Goal: Task Accomplishment & Management: Use online tool/utility

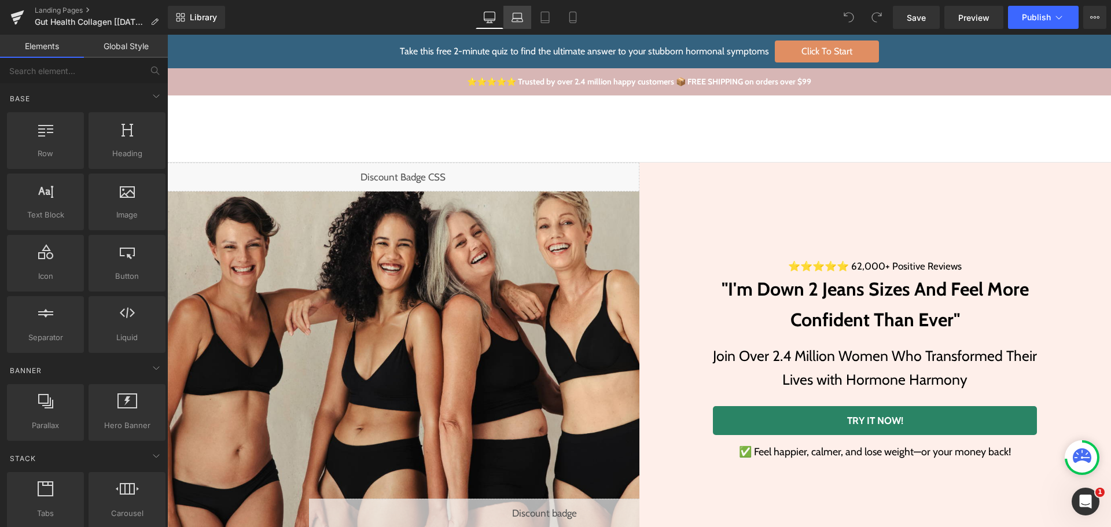
click at [517, 17] on icon at bounding box center [517, 18] width 12 height 12
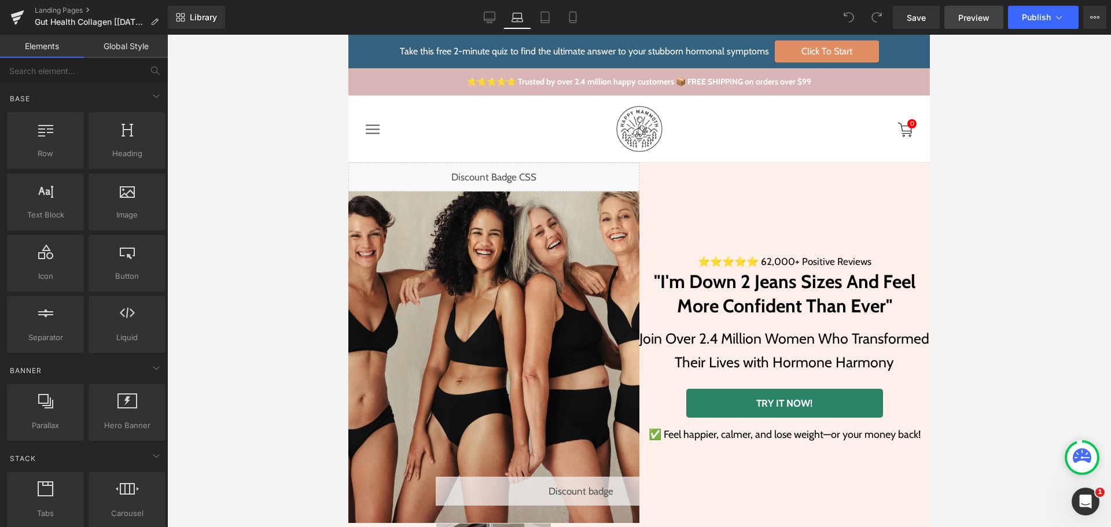
click at [988, 19] on span "Preview" at bounding box center [973, 18] width 31 height 12
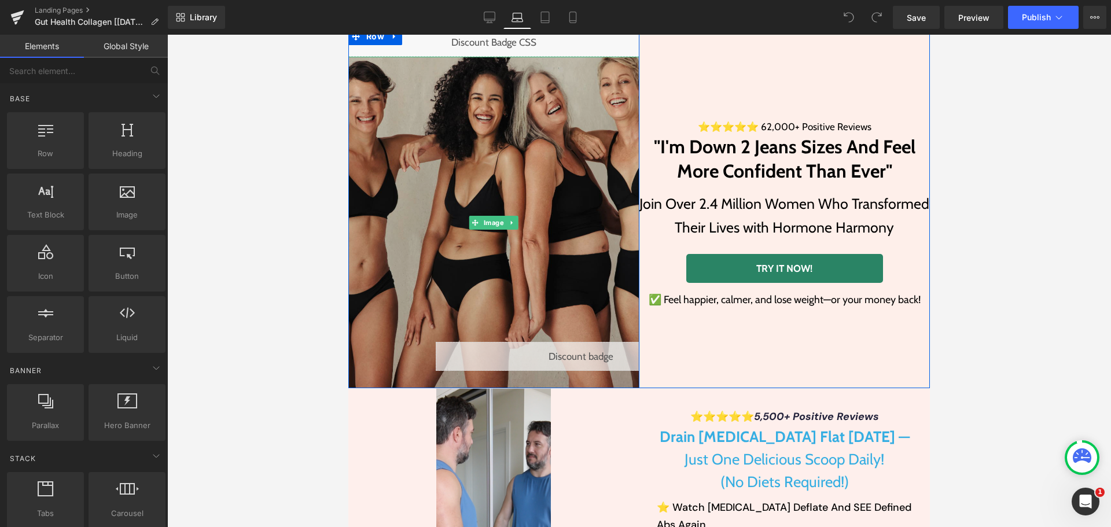
scroll to position [463, 0]
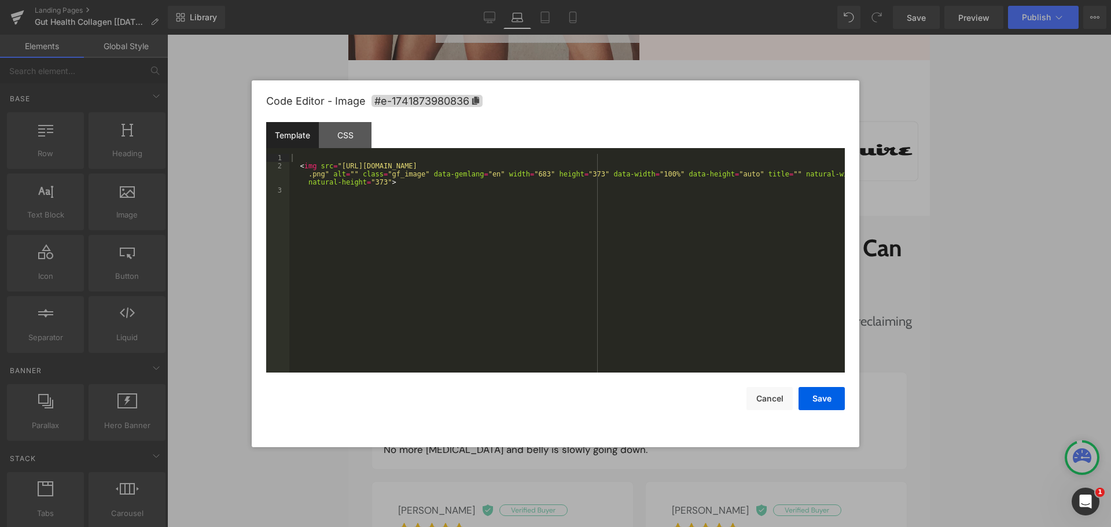
click at [571, 0] on div "You are previewing how the will restyle your page. You can not edit Elements in…" at bounding box center [555, 0] width 1111 height 0
click at [338, 131] on div "CSS" at bounding box center [345, 135] width 53 height 26
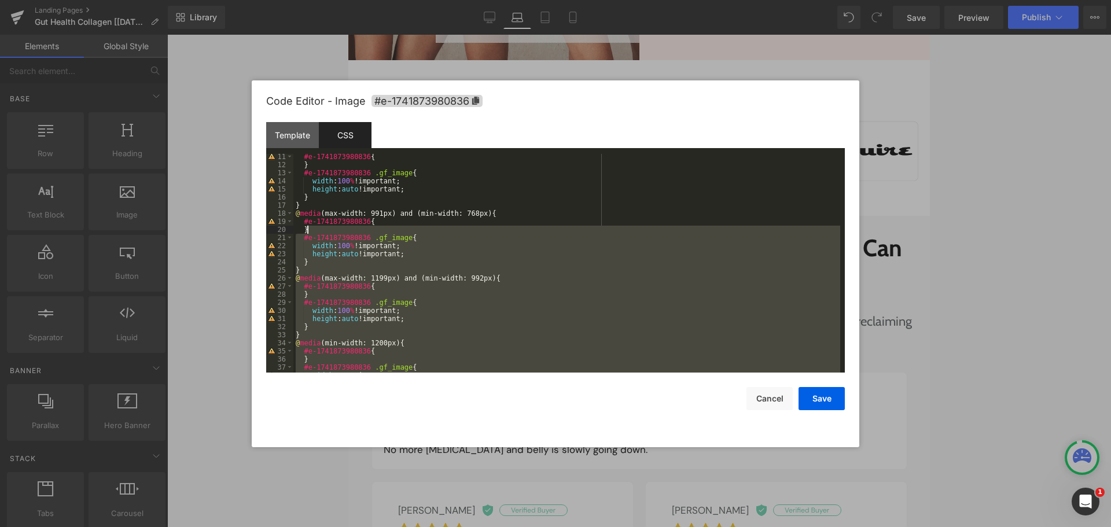
scroll to position [47, 0]
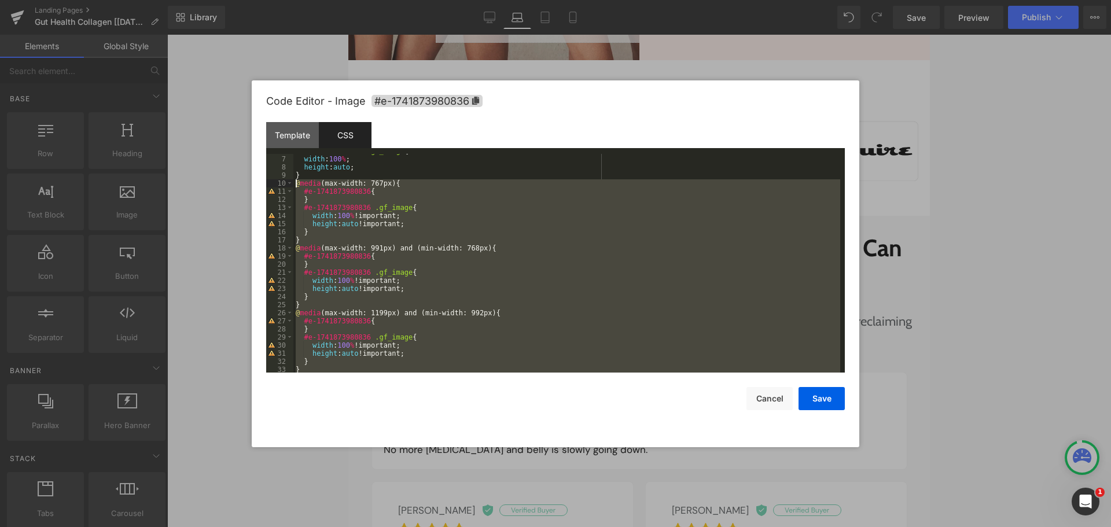
drag, startPoint x: 308, startPoint y: 355, endPoint x: 275, endPoint y: 186, distance: 172.2
click at [275, 186] on pre "6 7 8 9 10 11 12 13 14 15 16 17 18 19 20 21 22 23 24 25 26 27 28 29 30 31 32 33…" at bounding box center [555, 263] width 579 height 219
click at [761, 390] on button "Cancel" at bounding box center [769, 398] width 46 height 23
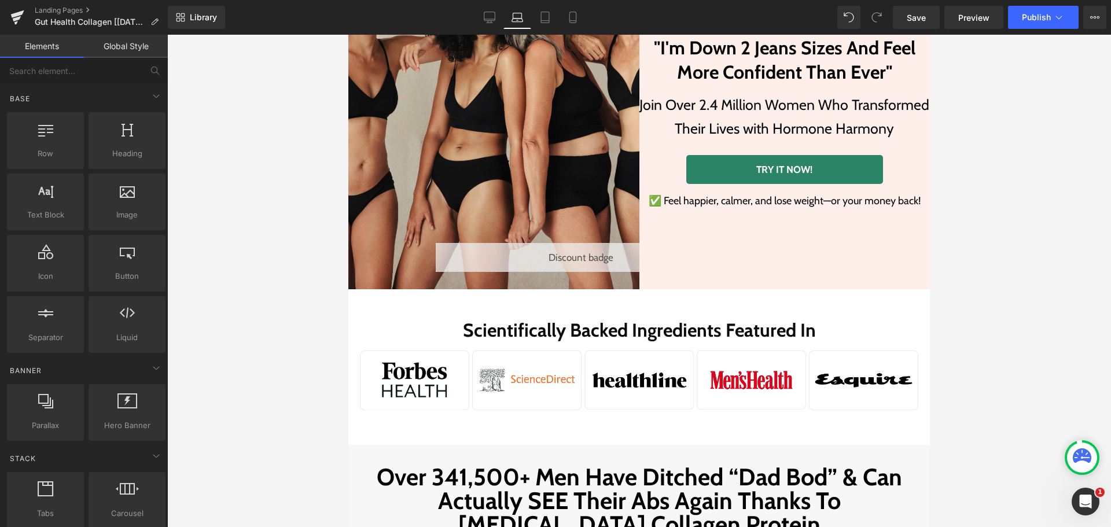
scroll to position [174, 0]
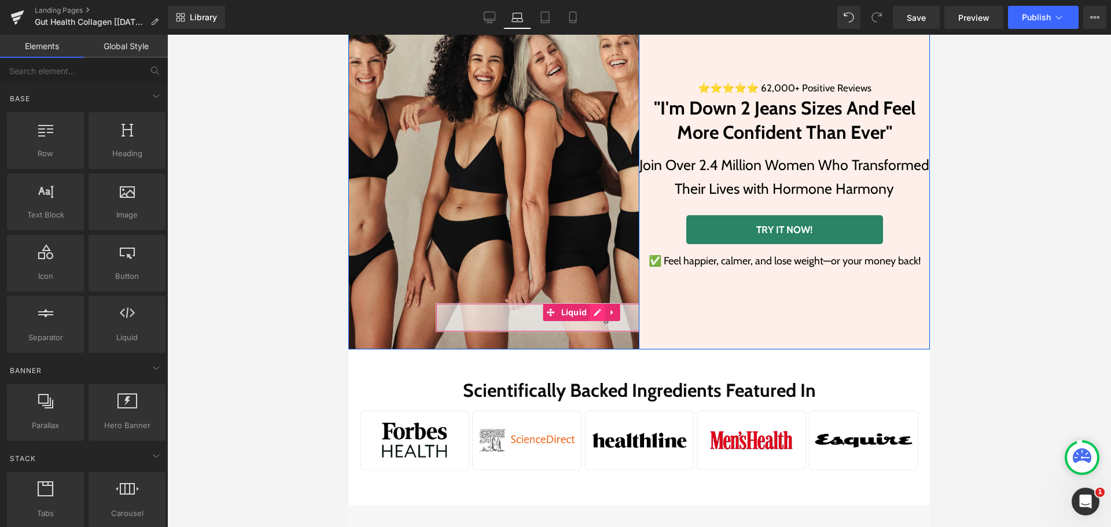
click at [591, 308] on div "Liquid" at bounding box center [581, 317] width 291 height 29
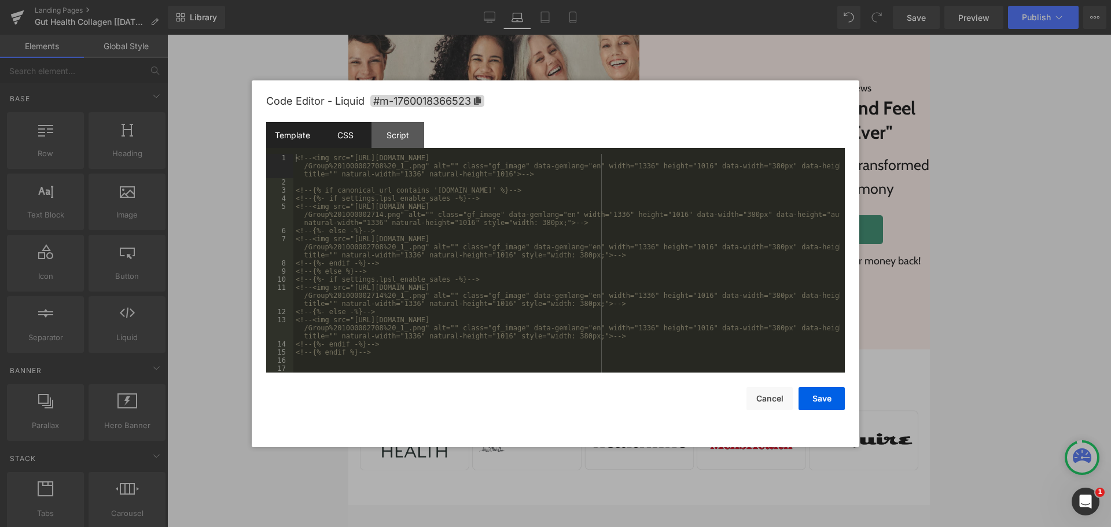
click at [359, 134] on div "CSS" at bounding box center [345, 135] width 53 height 26
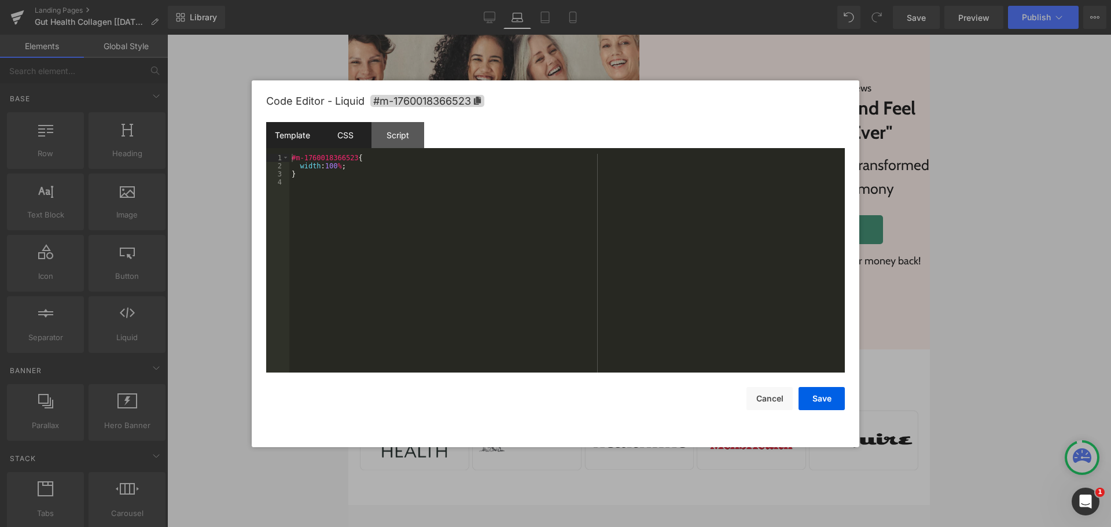
click at [302, 136] on div "Template" at bounding box center [292, 135] width 53 height 26
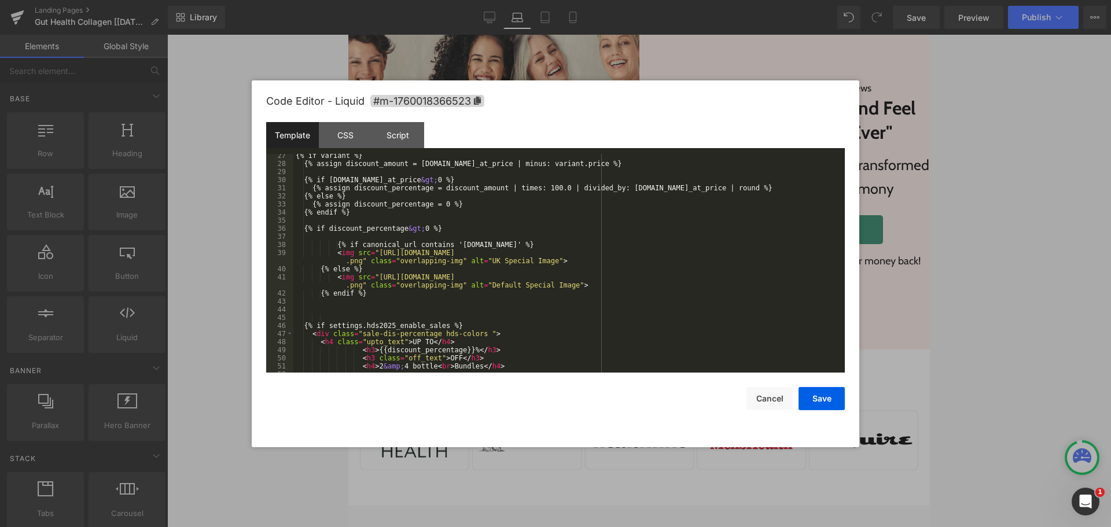
scroll to position [363, 0]
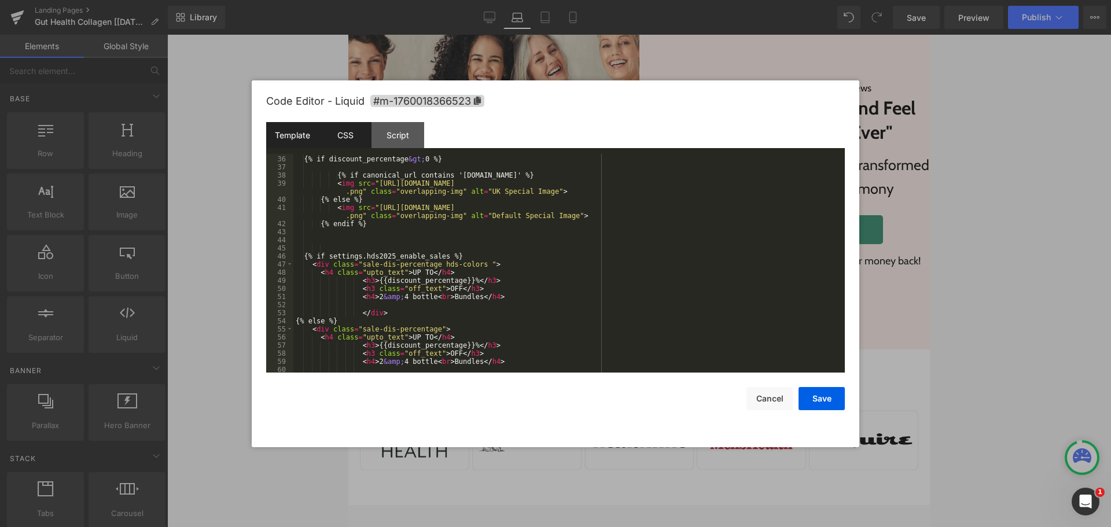
click at [344, 135] on div "CSS" at bounding box center [345, 135] width 53 height 26
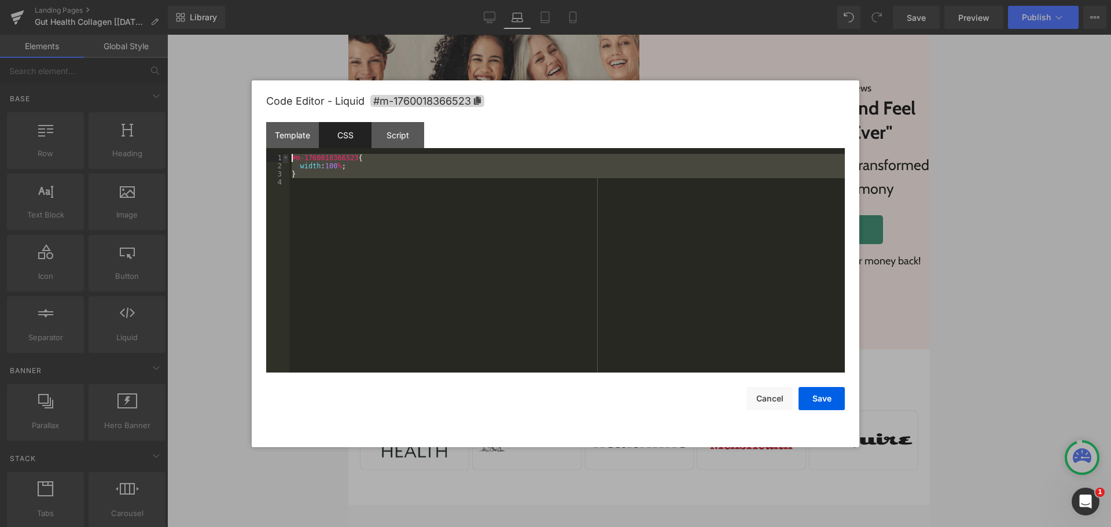
drag, startPoint x: 344, startPoint y: 191, endPoint x: 287, endPoint y: 154, distance: 67.7
click at [287, 154] on pre "1 2 3 4 #m-1760018366523 { width : 100 % ; } XXXXXXXXXXXXXXXXXXXXXXXXXXXXXXXXXX…" at bounding box center [555, 263] width 579 height 219
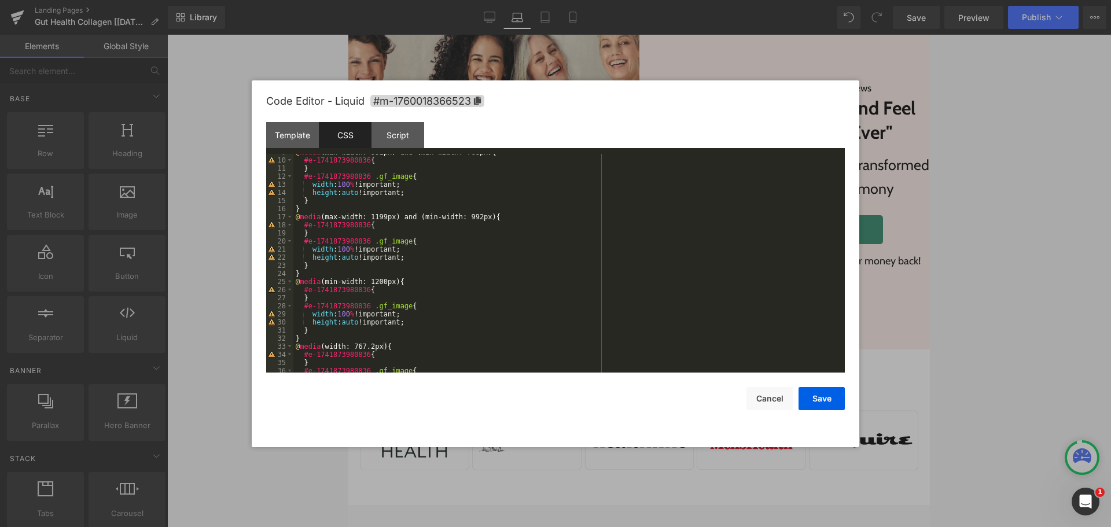
scroll to position [0, 0]
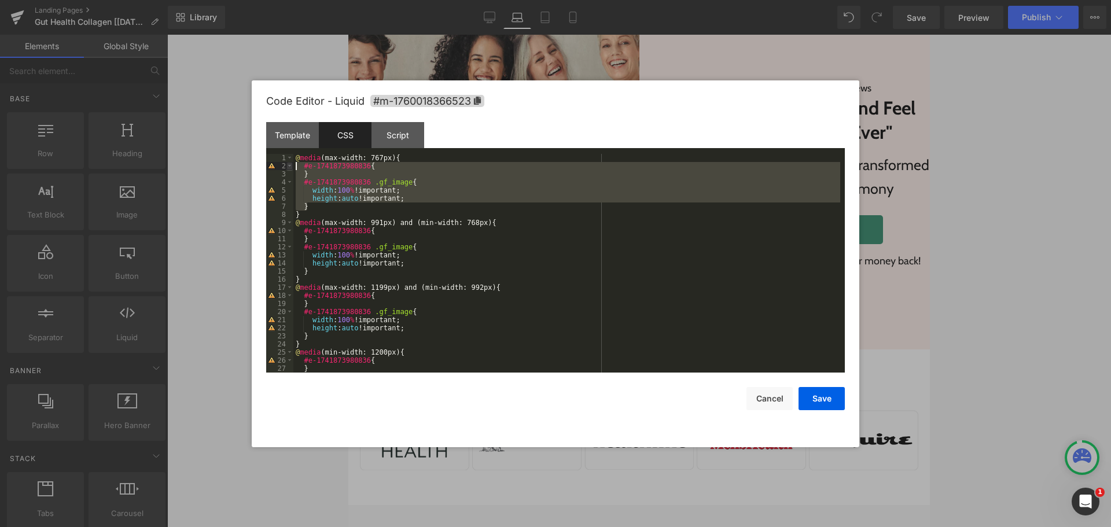
drag, startPoint x: 315, startPoint y: 209, endPoint x: 287, endPoint y: 166, distance: 51.5
click at [287, 166] on pre "1 2 3 4 5 6 7 8 9 10 11 12 13 14 15 16 17 18 19 20 21 22 23 24 25 26 27 28 @ me…" at bounding box center [555, 263] width 579 height 219
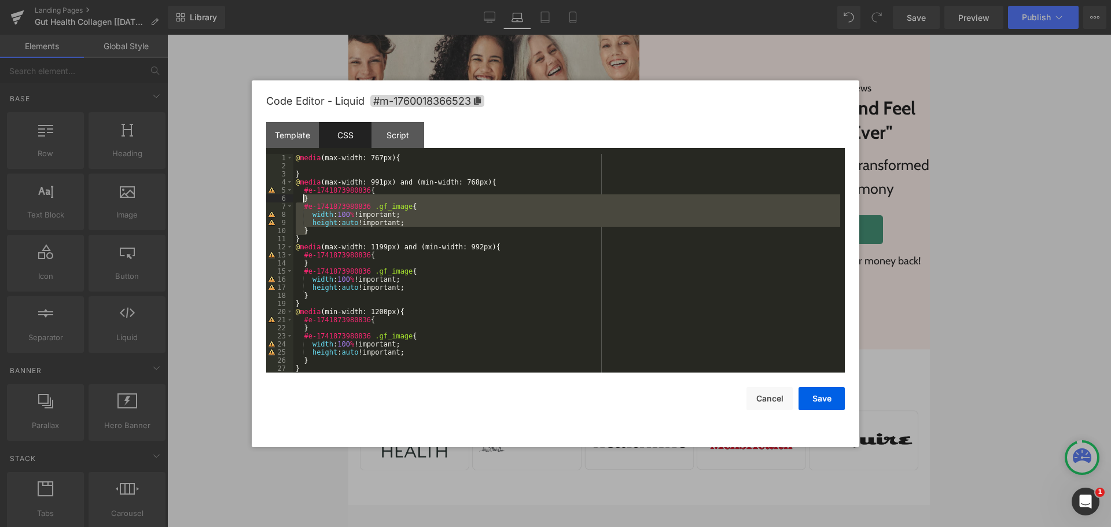
drag, startPoint x: 316, startPoint y: 227, endPoint x: 303, endPoint y: 194, distance: 35.6
click at [303, 194] on div "@ media (max-width: 767px) { } @ media (max-width: 991px) and (min-width: 768px…" at bounding box center [566, 271] width 547 height 235
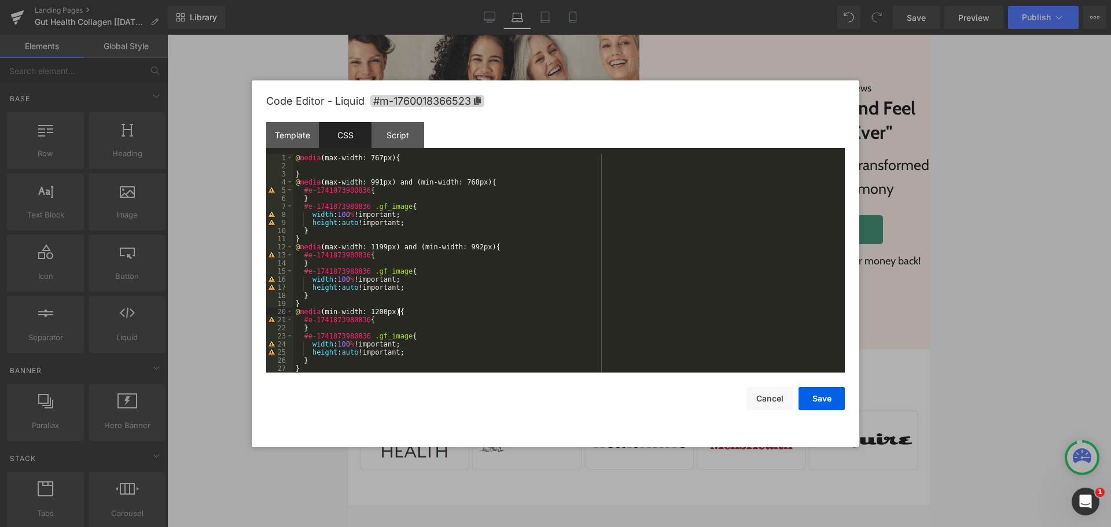
click at [569, 311] on div "@ media (max-width: 767px) { } @ media (max-width: 991px) and (min-width: 768px…" at bounding box center [566, 271] width 547 height 235
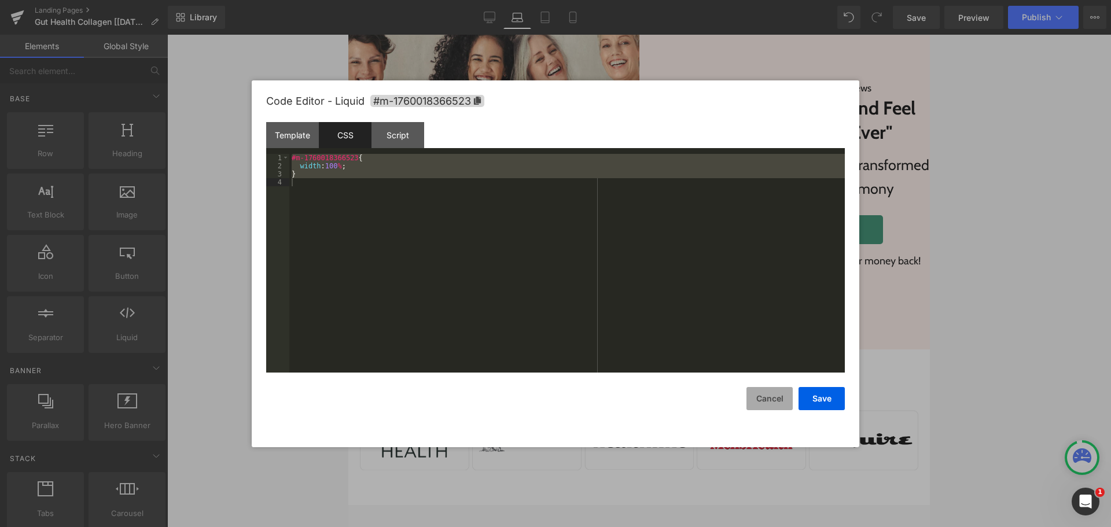
click at [757, 399] on button "Cancel" at bounding box center [769, 398] width 46 height 23
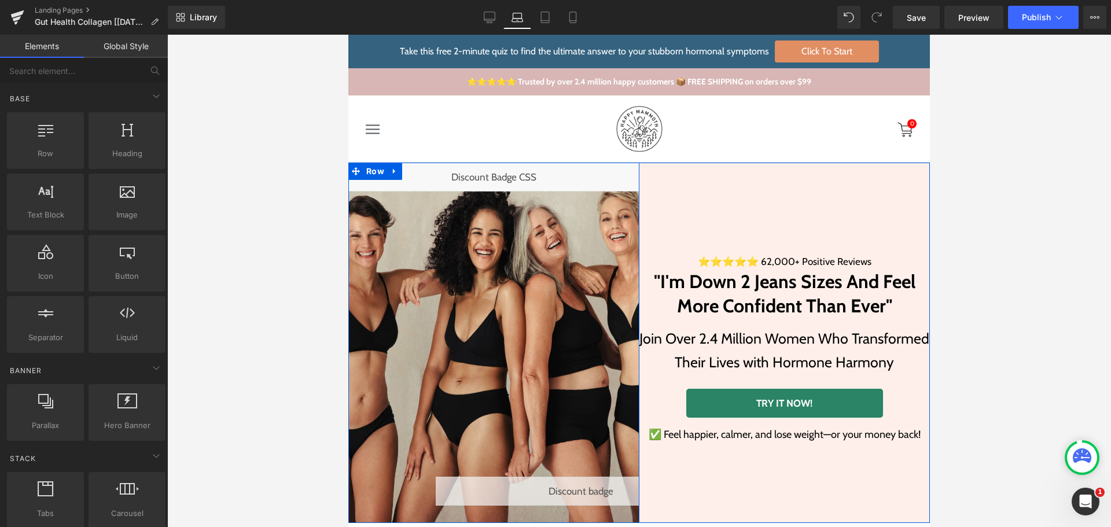
click at [510, 179] on div "Liquid" at bounding box center [493, 177] width 291 height 29
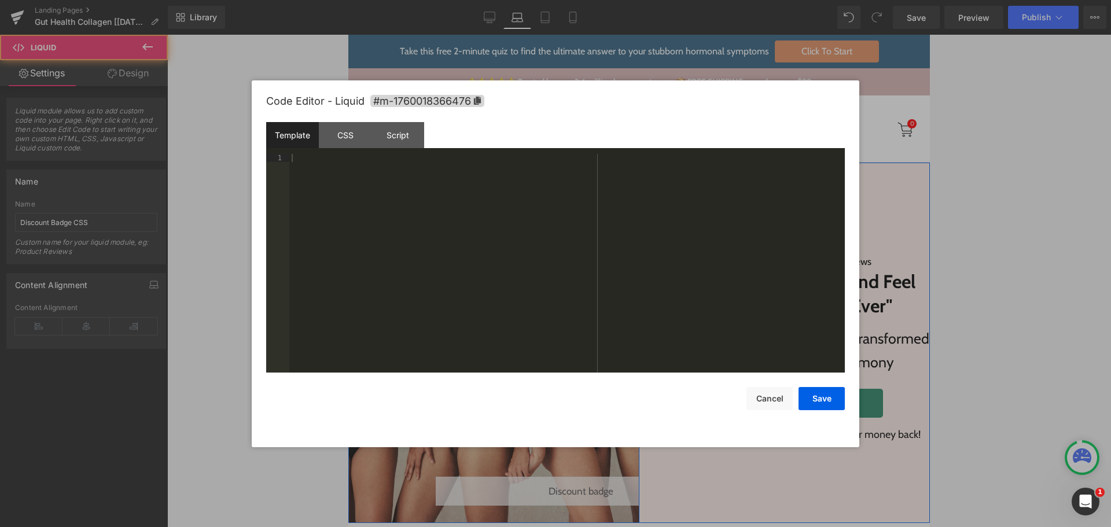
click at [505, 174] on div "Liquid" at bounding box center [493, 177] width 291 height 29
click at [334, 132] on div "CSS" at bounding box center [345, 135] width 53 height 26
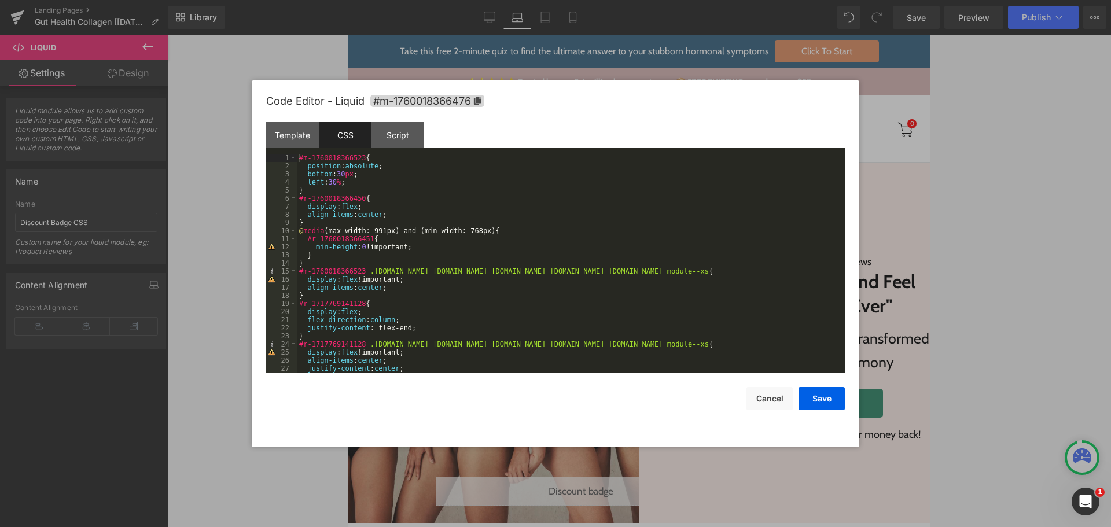
click at [381, 186] on div "#m-1760018366523 { position : absolute ; bottom : 30 px ; left : 30 % ; } #r-17…" at bounding box center [568, 271] width 543 height 235
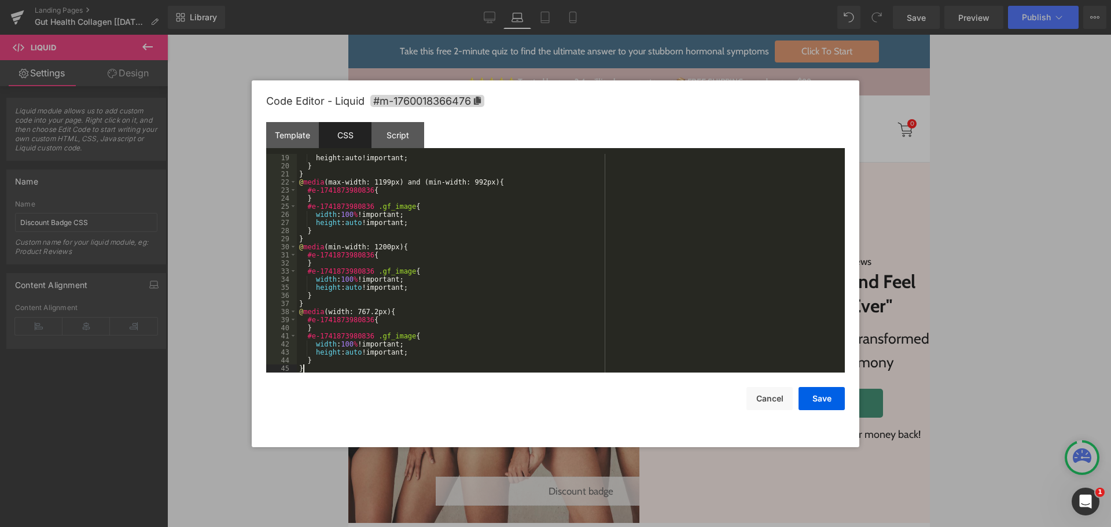
scroll to position [146, 0]
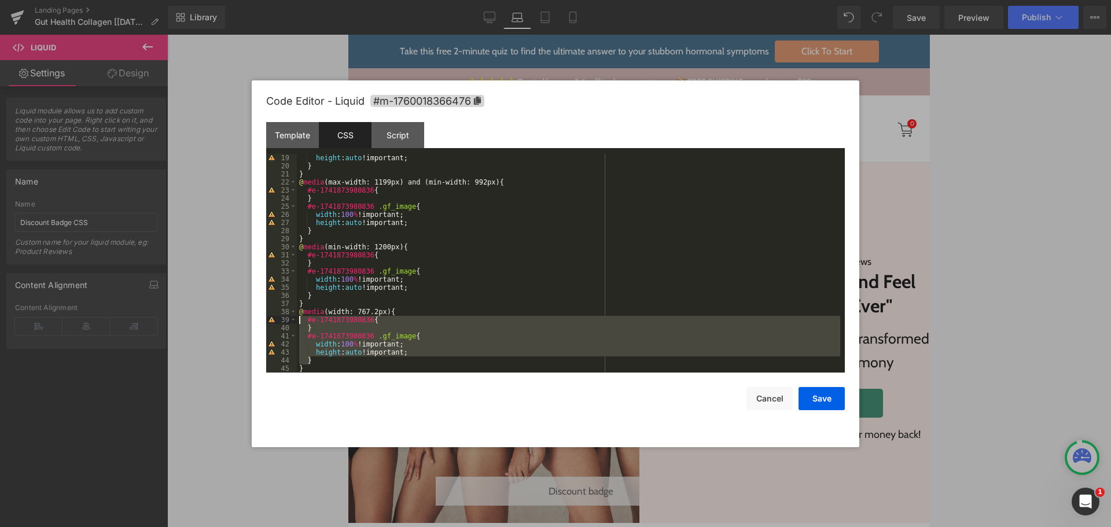
drag, startPoint x: 316, startPoint y: 362, endPoint x: 286, endPoint y: 318, distance: 53.6
click at [286, 318] on pre "19 20 21 22 23 24 25 26 27 28 29 30 31 32 33 34 35 36 37 38 39 40 41 42 43 44 4…" at bounding box center [555, 263] width 579 height 219
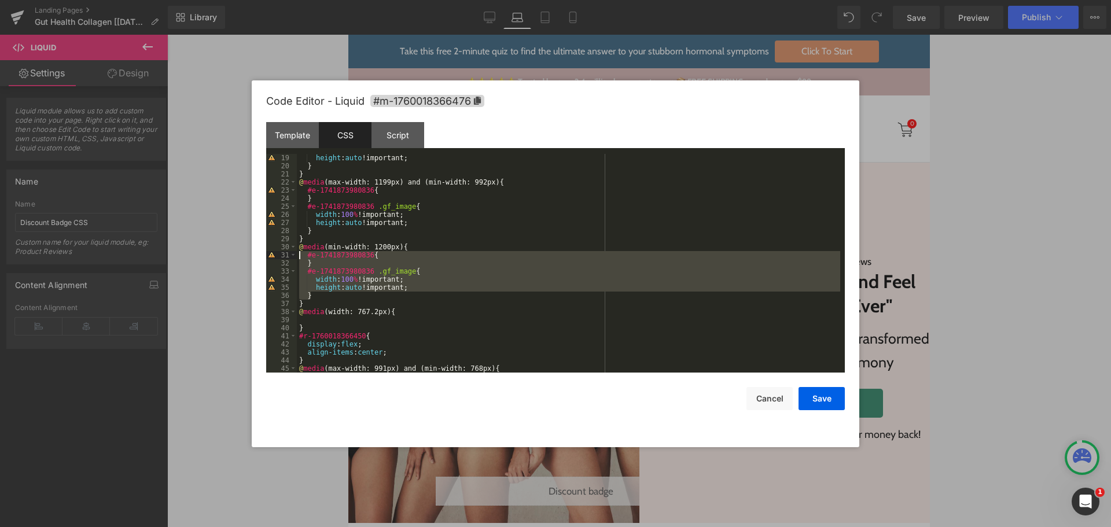
drag, startPoint x: 313, startPoint y: 293, endPoint x: 276, endPoint y: 255, distance: 53.6
click at [276, 255] on pre "19 20 21 22 23 24 25 26 27 28 29 30 31 32 33 34 35 36 37 38 39 40 41 42 43 44 4…" at bounding box center [555, 263] width 579 height 219
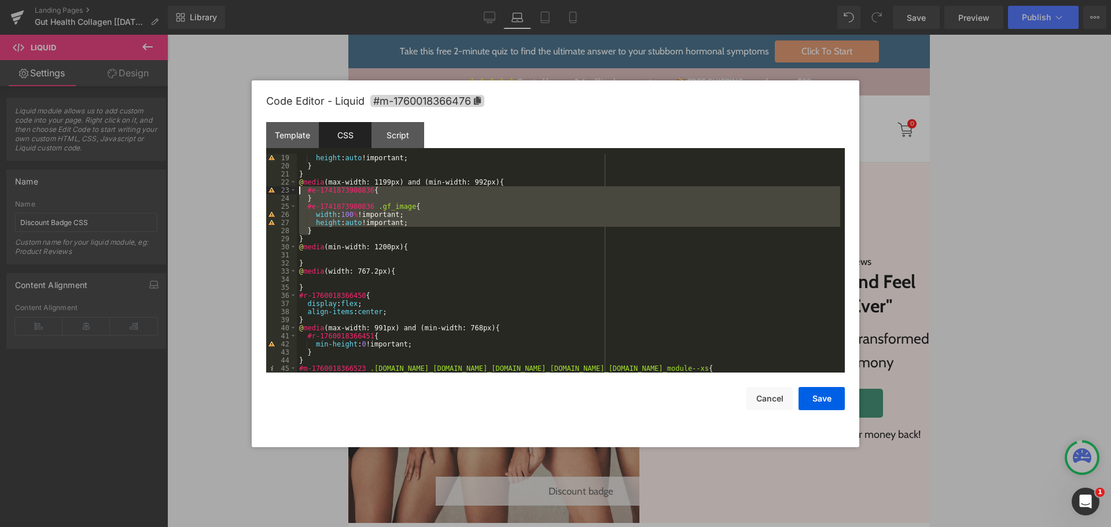
drag, startPoint x: 321, startPoint y: 228, endPoint x: 288, endPoint y: 193, distance: 48.3
click at [288, 193] on pre "19 20 21 22 23 24 25 26 27 28 29 30 31 32 33 34 35 36 37 38 39 40 41 42 43 44 4…" at bounding box center [555, 263] width 579 height 219
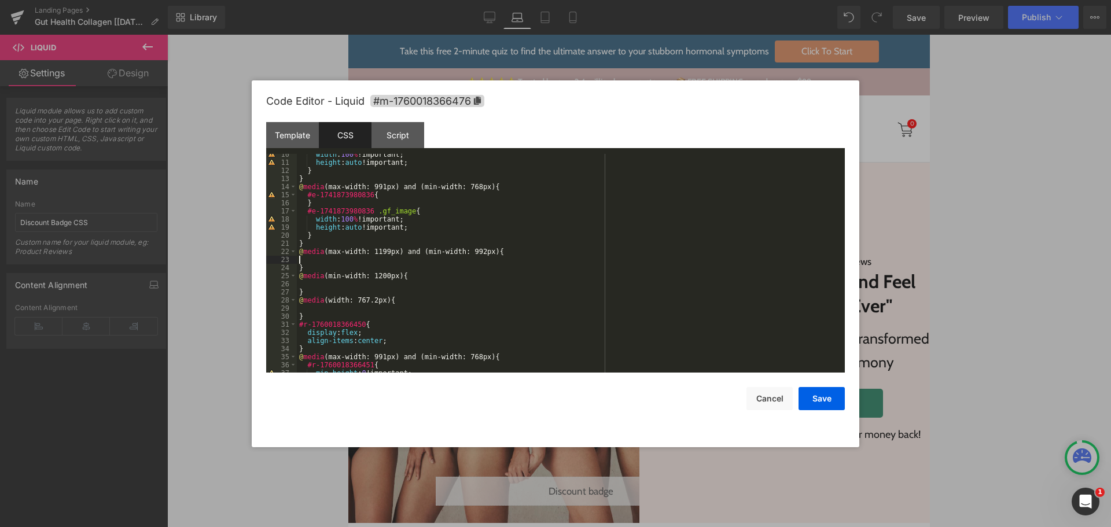
scroll to position [42, 0]
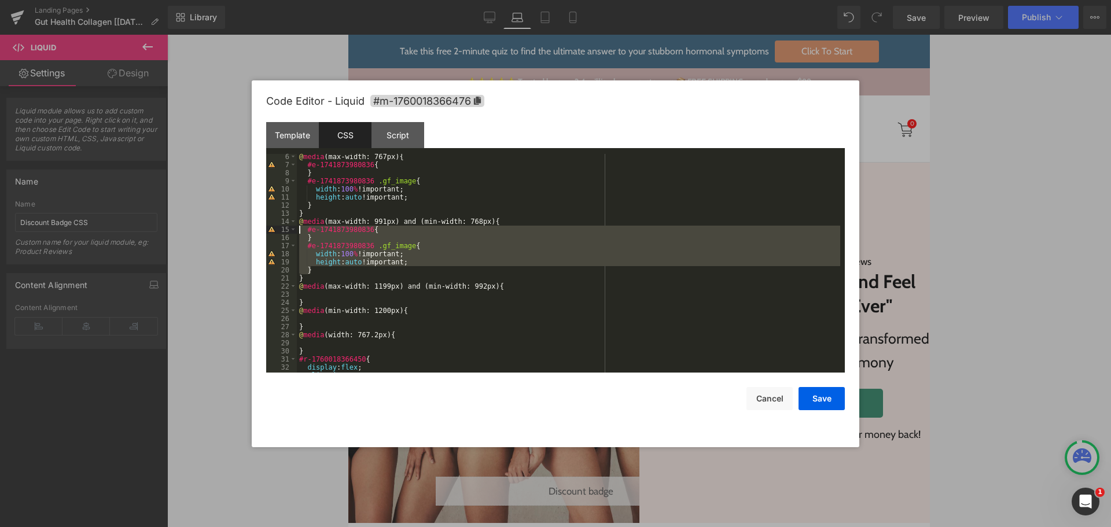
drag, startPoint x: 315, startPoint y: 272, endPoint x: 277, endPoint y: 226, distance: 60.0
click at [277, 226] on pre "6 7 8 9 10 11 12 13 14 15 16 17 18 19 20 21 22 23 24 25 26 27 28 29 30 31 32 33…" at bounding box center [555, 263] width 579 height 219
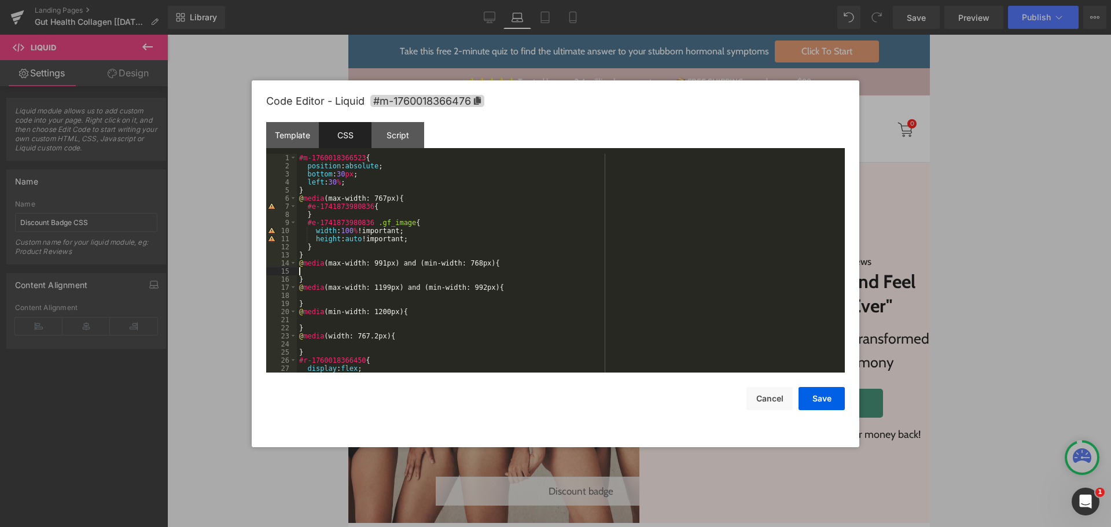
scroll to position [0, 0]
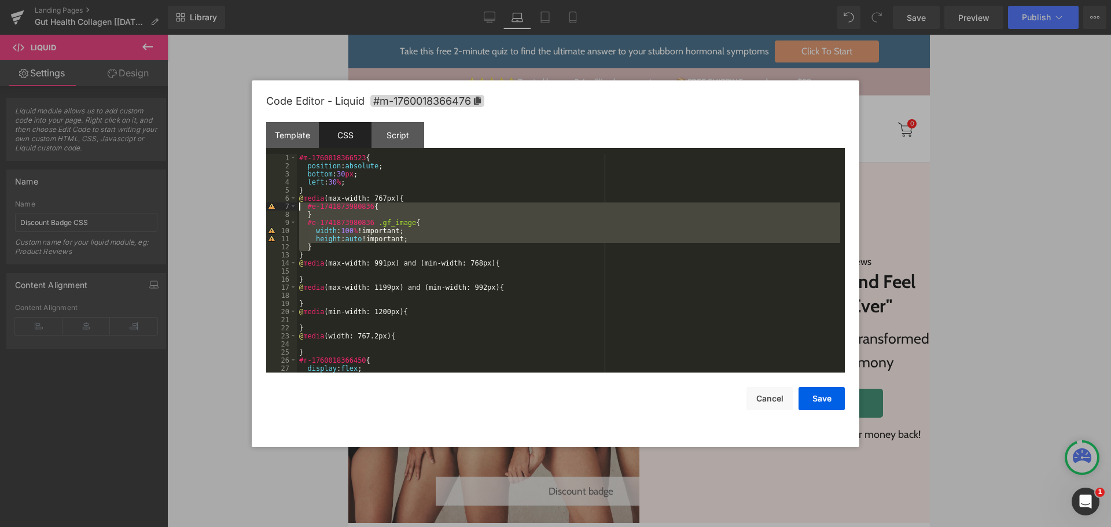
drag, startPoint x: 325, startPoint y: 245, endPoint x: 282, endPoint y: 207, distance: 57.0
click at [282, 207] on pre "1 2 3 4 5 6 7 8 9 10 11 12 13 14 15 16 17 18 19 20 21 22 23 24 25 26 27 28 #m-1…" at bounding box center [555, 263] width 579 height 219
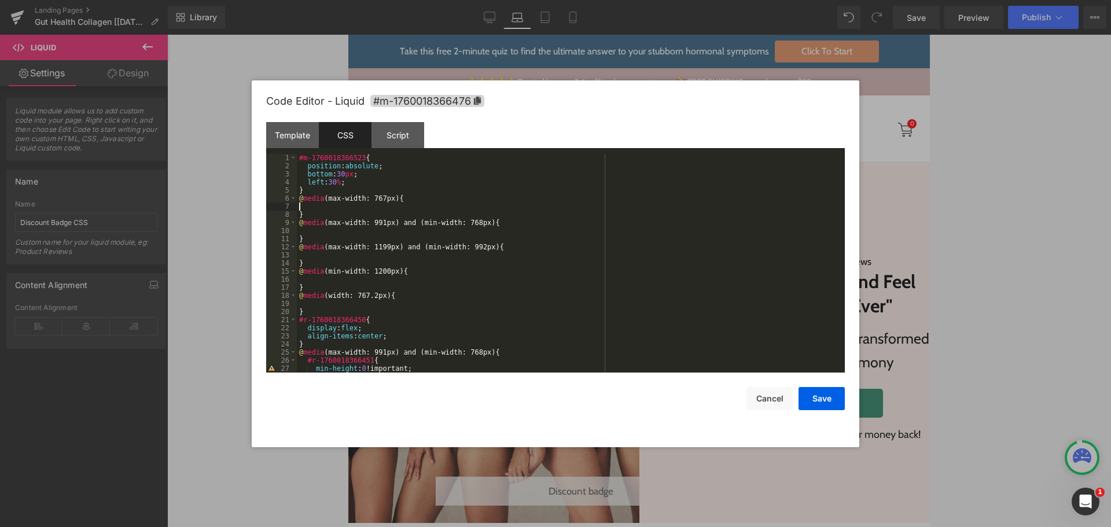
click at [457, 259] on div "#m-1760018366523 { position : absolute ; bottom : 30 px ; left : 30 % ; } @ med…" at bounding box center [568, 271] width 543 height 235
paste textarea
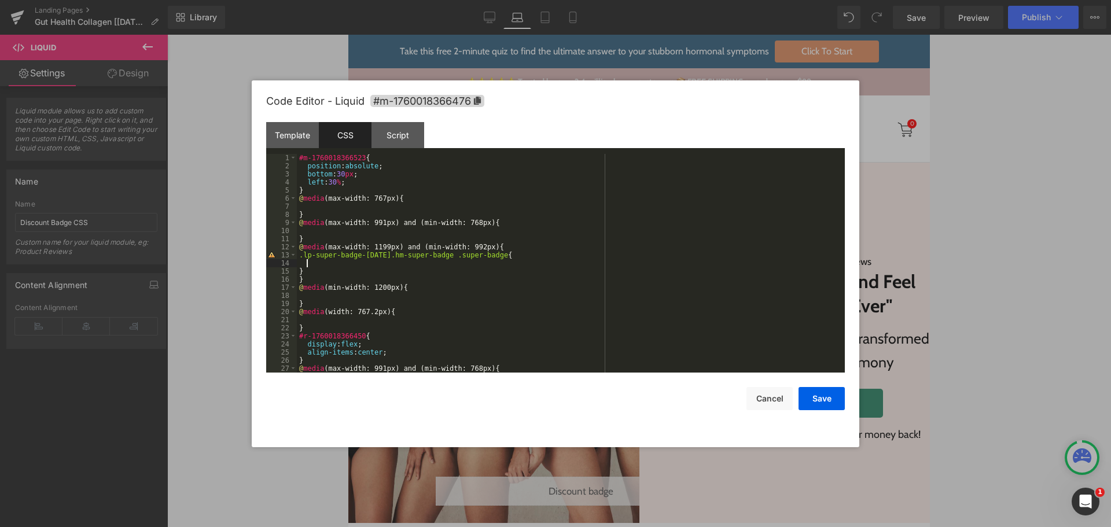
click at [366, 266] on div "#m-1760018366523 { position : absolute ; bottom : 30 px ; left : 30 % ; } @ med…" at bounding box center [568, 271] width 543 height 235
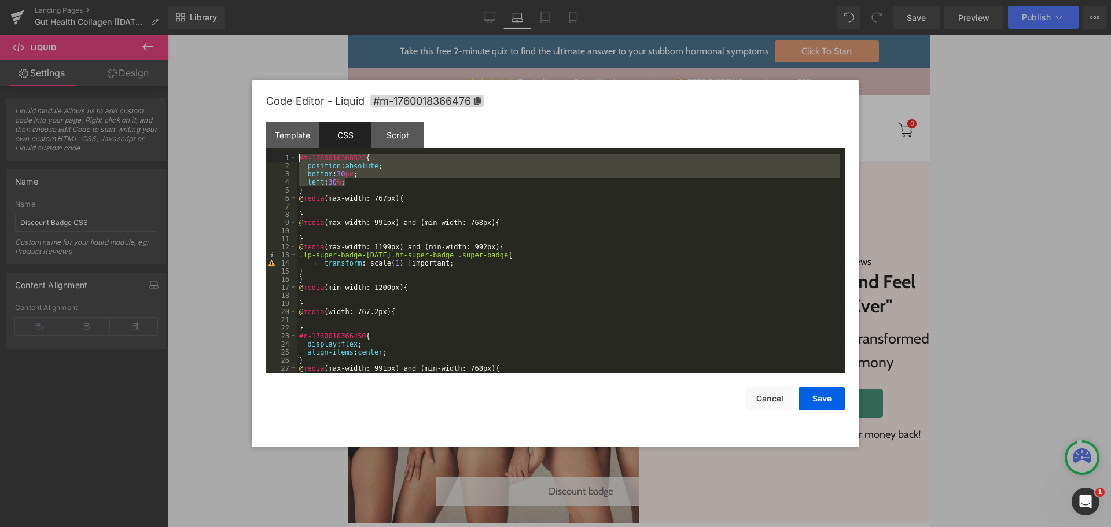
drag, startPoint x: 355, startPoint y: 183, endPoint x: 285, endPoint y: 152, distance: 75.9
click at [285, 152] on div "Template CSS Script Data 1 XXXXXXXXXXXXXXXXXXXXXXXXXXXXXXXXXXXXXXXXXXXXXXXXXX 1…" at bounding box center [555, 247] width 579 height 251
click at [511, 223] on div "#m-1760018366523 { position : absolute ; bottom : 30 px ; left : 30 % ; } @ med…" at bounding box center [568, 271] width 543 height 235
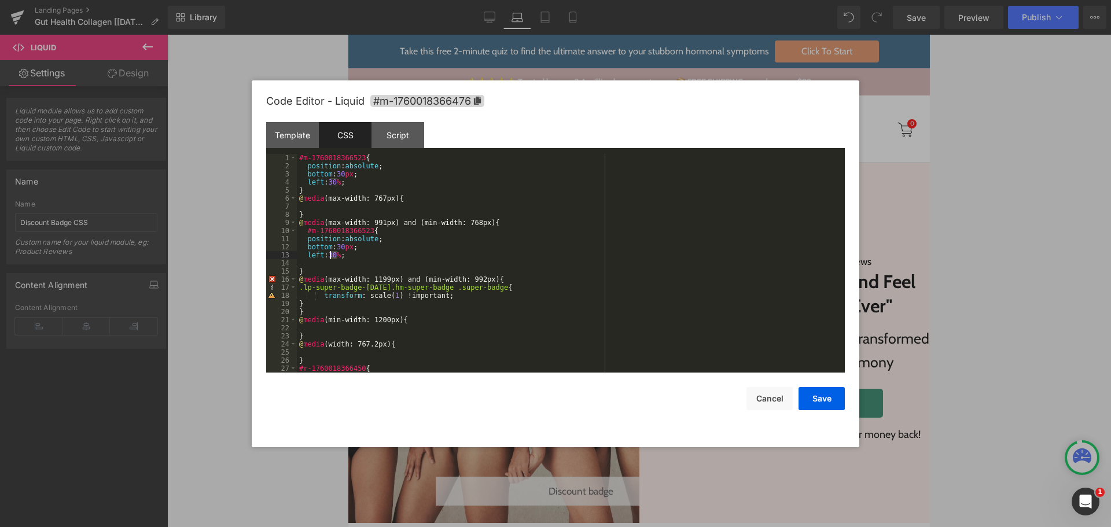
drag, startPoint x: 338, startPoint y: 253, endPoint x: 330, endPoint y: 255, distance: 7.7
click at [330, 255] on div "#m-1760018366523 { position : absolute ; bottom : 30 px ; left : 30 % ; } @ med…" at bounding box center [568, 271] width 543 height 235
click at [366, 253] on div "#m-1760018366523 { position : absolute ; bottom : 30 px ; left : 30 % ; } @ med…" at bounding box center [568, 271] width 543 height 235
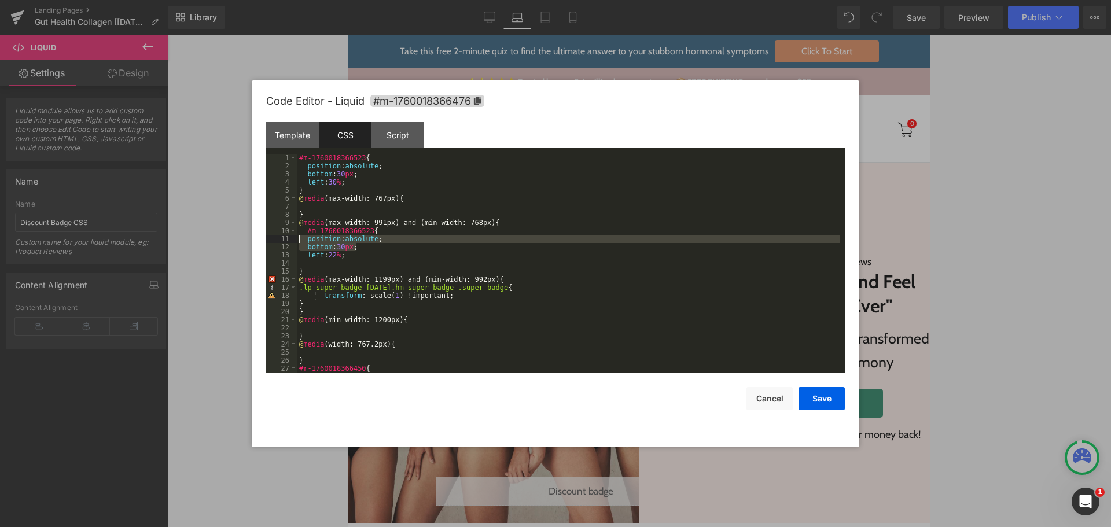
drag, startPoint x: 365, startPoint y: 250, endPoint x: 285, endPoint y: 241, distance: 80.4
click at [285, 241] on pre "1 2 3 4 5 6 7 8 9 10 11 12 13 14 15 16 17 18 19 20 21 22 23 24 25 26 27 28 #m-1…" at bounding box center [555, 263] width 579 height 219
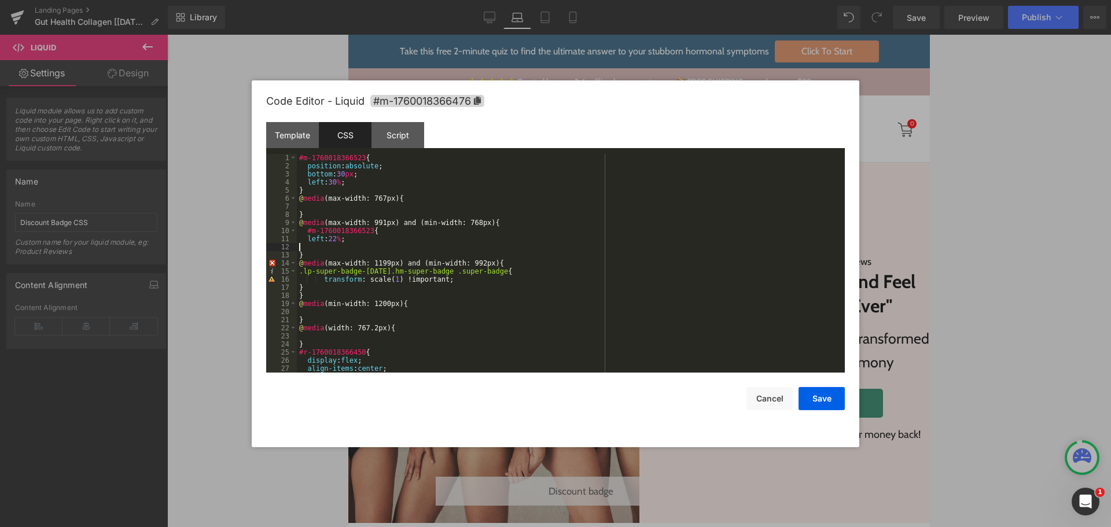
click at [311, 248] on div "#m-1760018366523 { position : absolute ; bottom : 30 px ; left : 30 % ; } @ med…" at bounding box center [568, 271] width 543 height 235
click at [374, 289] on div "#m-1760018366523 { position : absolute ; bottom : 30 px ; left : 30 % ; } @ med…" at bounding box center [568, 271] width 543 height 235
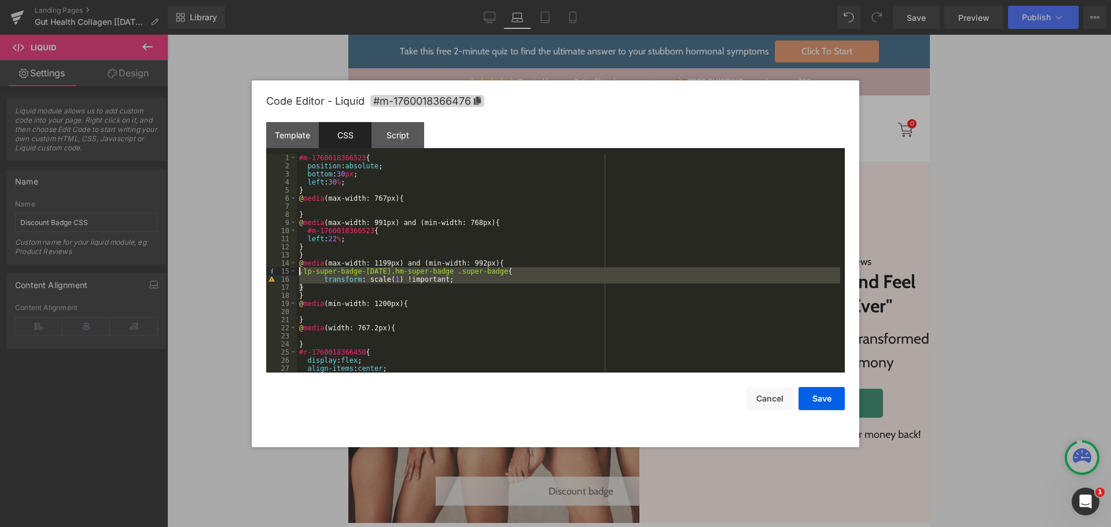
drag, startPoint x: 317, startPoint y: 287, endPoint x: 285, endPoint y: 274, distance: 34.3
click at [285, 274] on pre "1 2 3 4 5 6 7 8 9 10 11 12 13 14 15 16 17 18 19 20 21 22 23 24 25 26 27 28 #m-1…" at bounding box center [555, 263] width 579 height 219
click at [358, 245] on div "#m-1760018366523 { position : absolute ; bottom : 30 px ; left : 30 % ; } @ med…" at bounding box center [568, 271] width 543 height 235
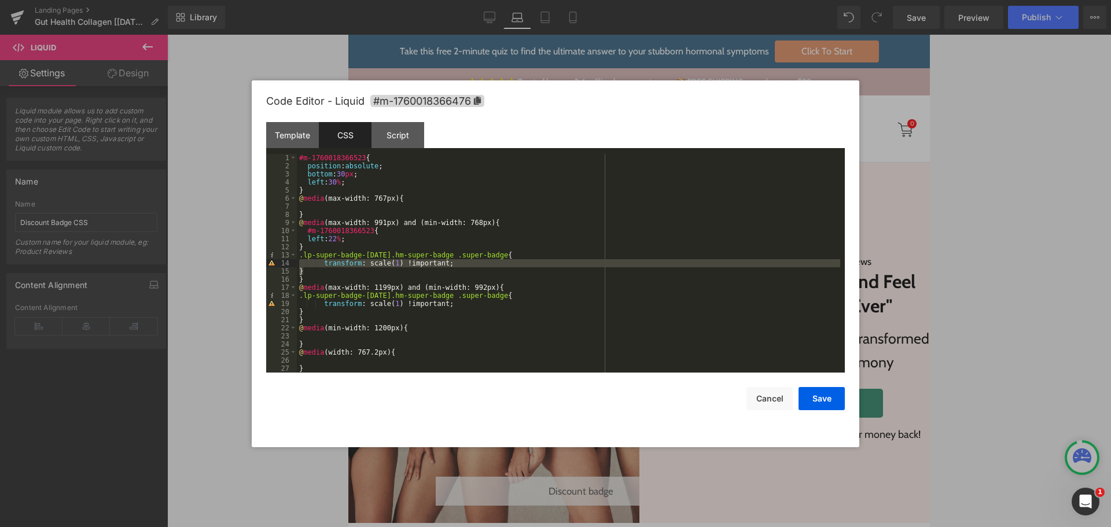
drag, startPoint x: 311, startPoint y: 271, endPoint x: 296, endPoint y: 253, distance: 23.0
click at [296, 253] on pre "1 2 3 4 5 6 7 8 9 10 11 12 13 14 15 16 17 18 19 20 21 22 23 24 25 26 27 28 #m-1…" at bounding box center [555, 263] width 579 height 219
click at [339, 209] on div "#m-1760018366523 { position : absolute ; bottom : 30 px ; left : 30 % ; } @ med…" at bounding box center [568, 271] width 543 height 235
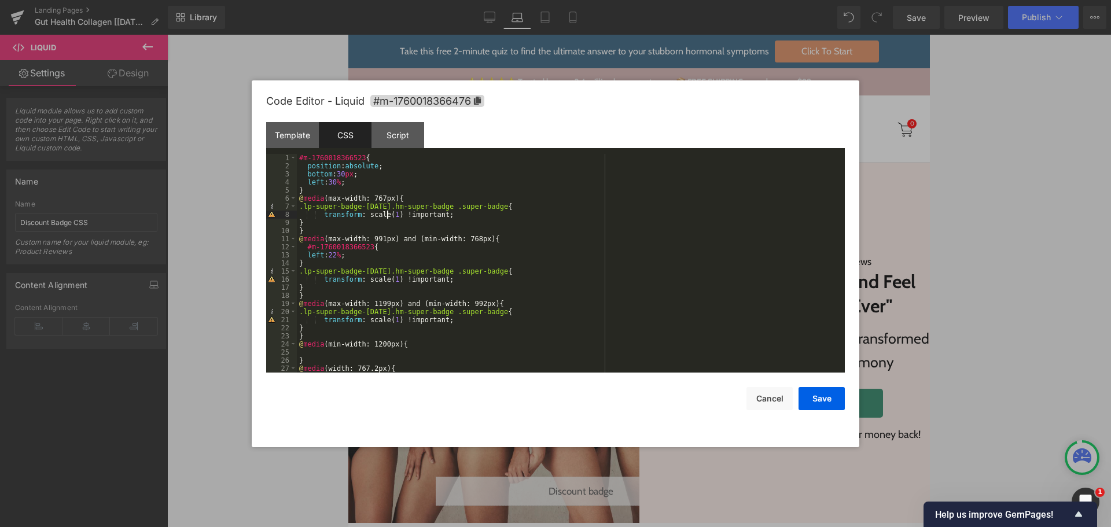
click at [389, 214] on div "#m-1760018366523 { position : absolute ; bottom : 30 px ; left : 30 % ; } @ med…" at bounding box center [568, 271] width 543 height 235
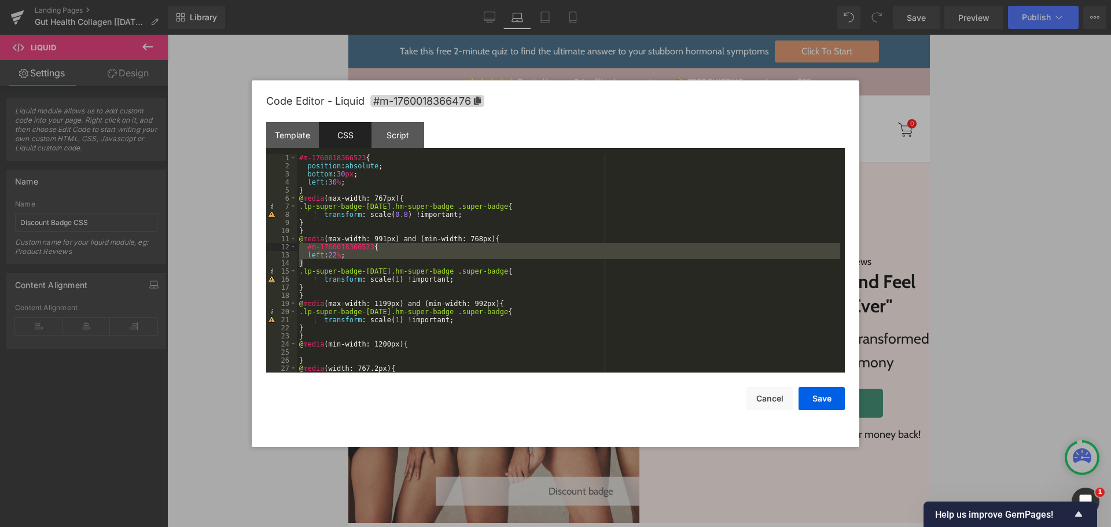
drag, startPoint x: 309, startPoint y: 260, endPoint x: 301, endPoint y: 251, distance: 12.7
click at [301, 251] on div "#m-1760018366523 { position : absolute ; bottom : 30 px ; left : 30 % ; } @ med…" at bounding box center [568, 271] width 543 height 235
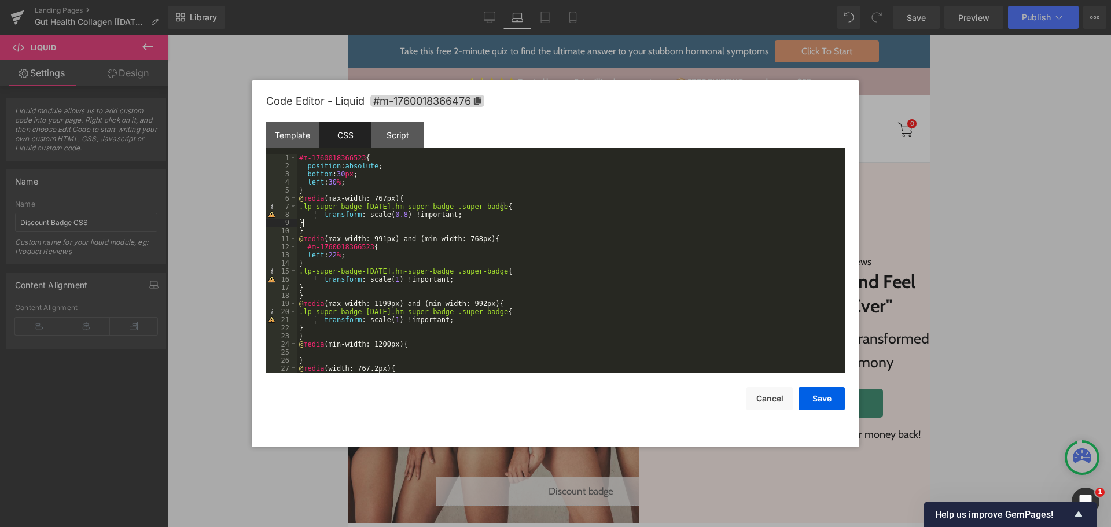
click at [362, 226] on div "#m-1760018366523 { position : absolute ; bottom : 30 px ; left : 30 % ; } @ med…" at bounding box center [568, 271] width 543 height 235
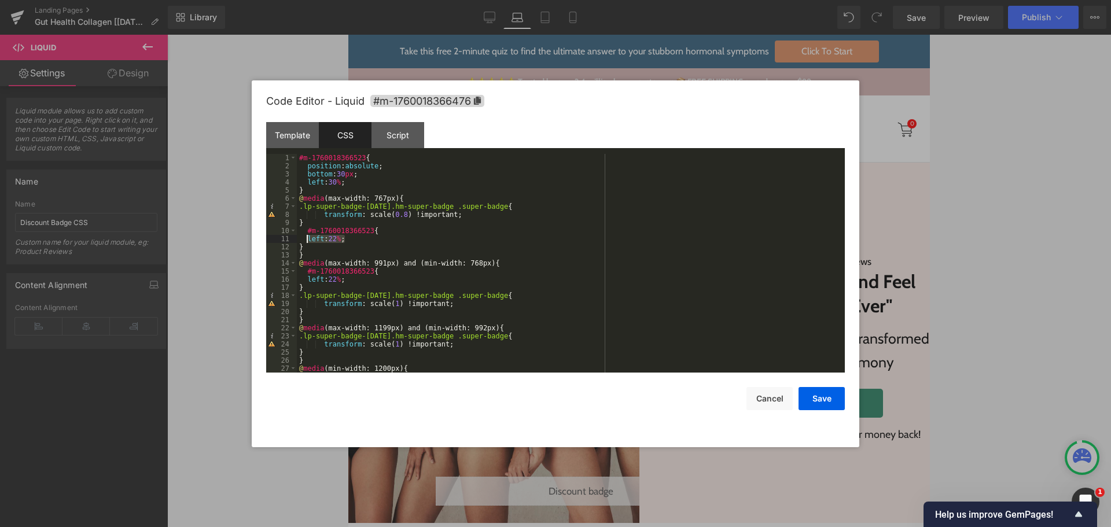
drag, startPoint x: 352, startPoint y: 238, endPoint x: 305, endPoint y: 238, distance: 47.4
click at [305, 238] on div "#m-1760018366523 { position : absolute ; bottom : 30 px ; left : 30 % ; } @ med…" at bounding box center [568, 271] width 543 height 235
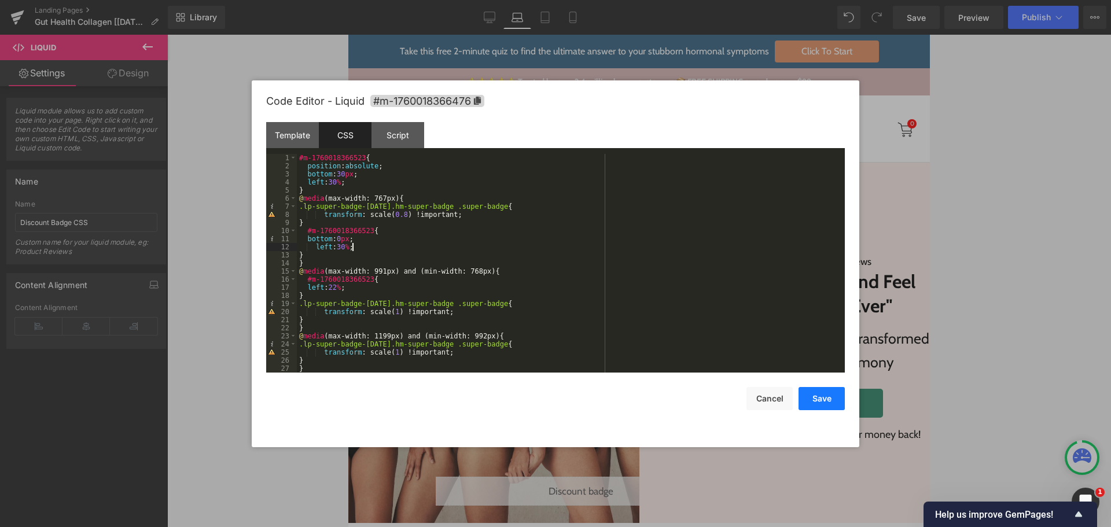
click at [819, 400] on button "Save" at bounding box center [821, 398] width 46 height 23
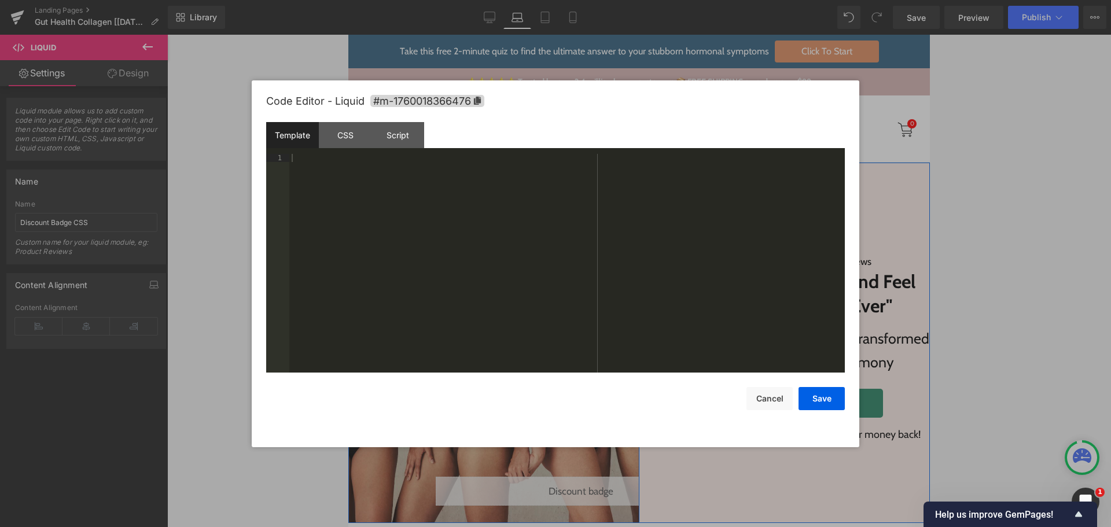
click at [501, 168] on div "Liquid" at bounding box center [493, 177] width 291 height 29
click at [334, 127] on div "CSS" at bounding box center [345, 135] width 53 height 26
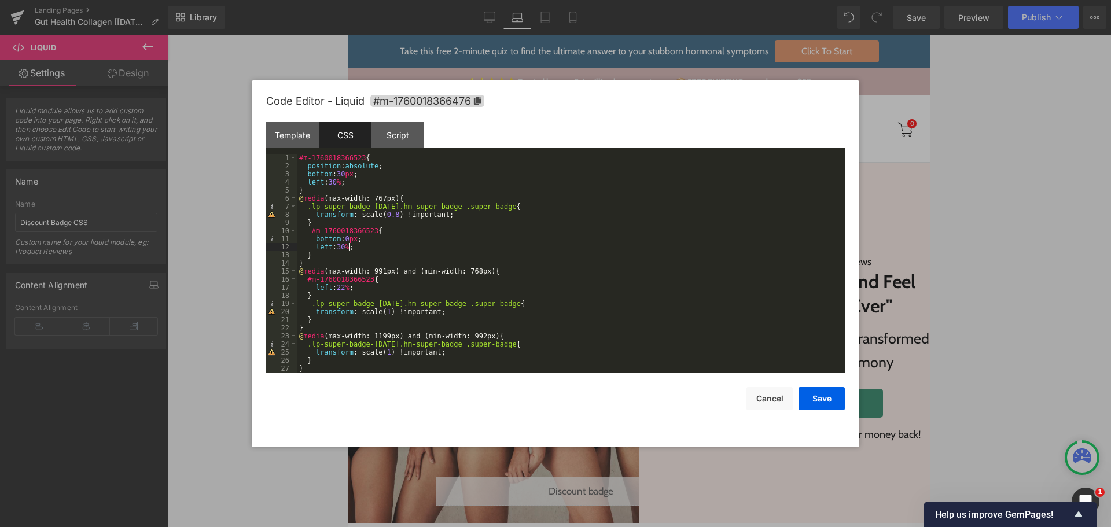
click at [349, 245] on div "#m-1760018366523 { position : absolute ; bottom : 30 px ; left : 30 % ; } @ med…" at bounding box center [568, 271] width 543 height 235
click at [356, 237] on div "#m-1760018366523 { position : absolute ; bottom : 30 px ; left : 30 % ; } @ med…" at bounding box center [568, 271] width 543 height 235
click at [349, 289] on div "#m-1760018366523 { position : absolute ; bottom : 30 px ; left : 30 % ; } @ med…" at bounding box center [568, 271] width 543 height 235
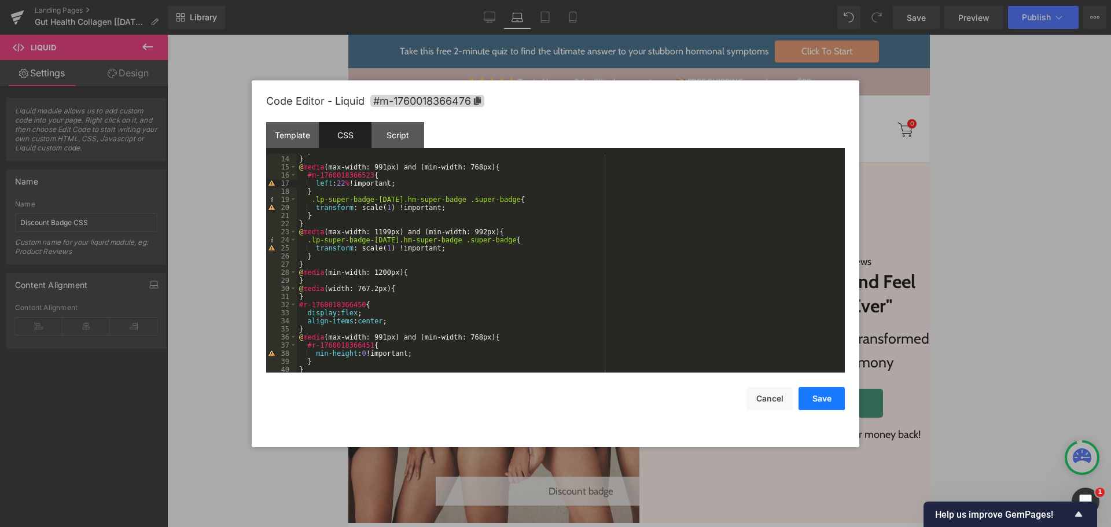
click at [819, 394] on button "Save" at bounding box center [821, 398] width 46 height 23
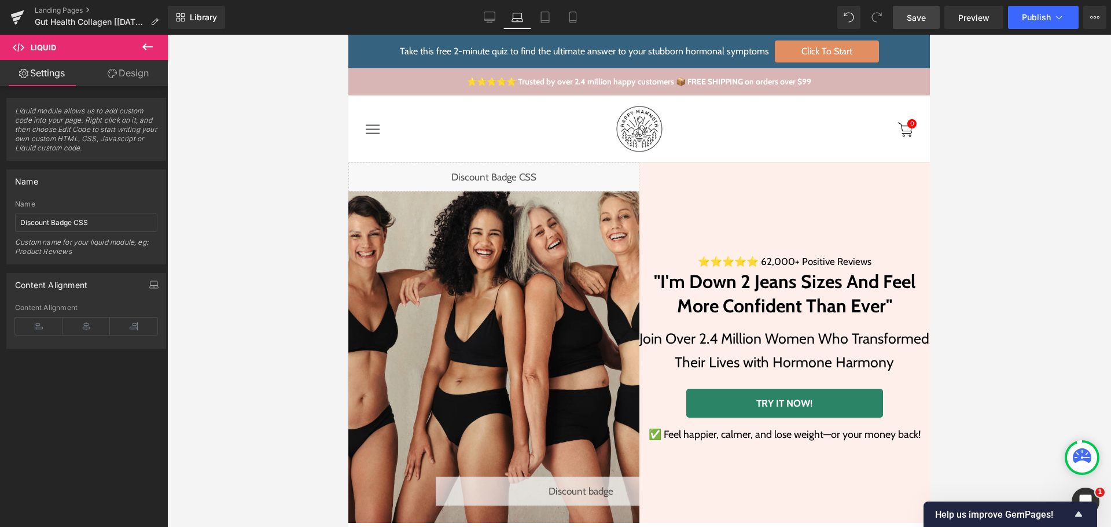
click at [919, 17] on span "Save" at bounding box center [916, 18] width 19 height 12
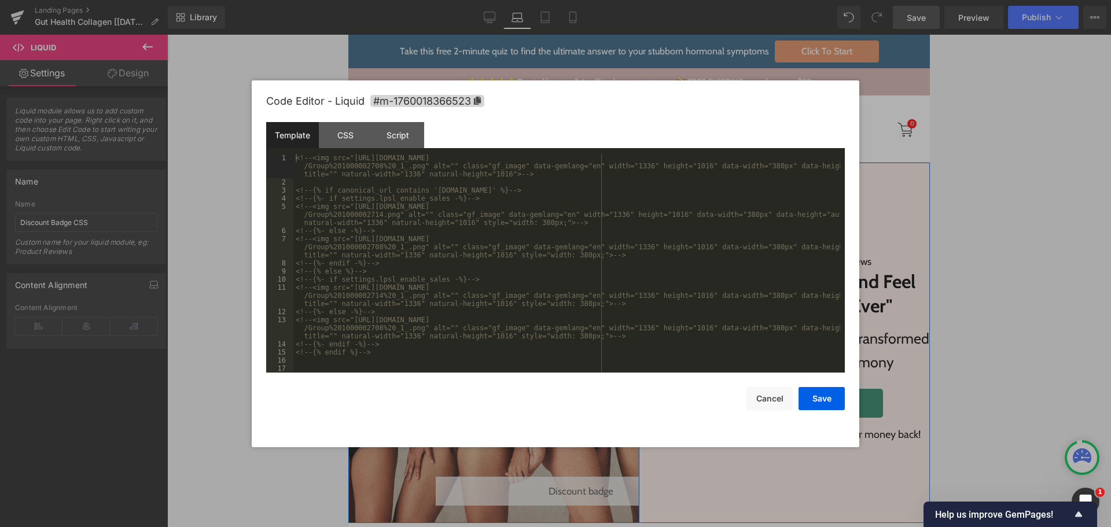
click at [588, 488] on link at bounding box center [594, 486] width 12 height 14
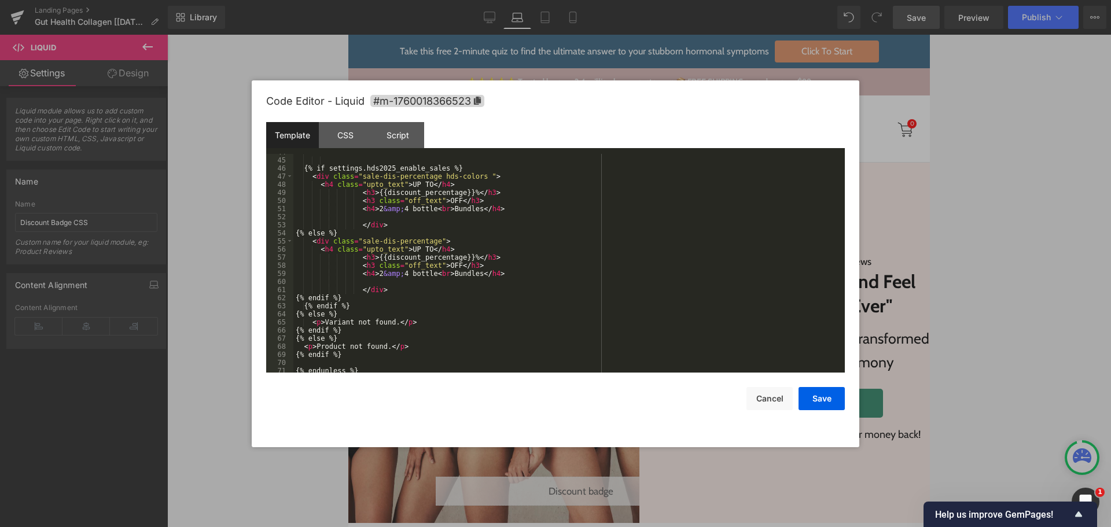
scroll to position [502, 0]
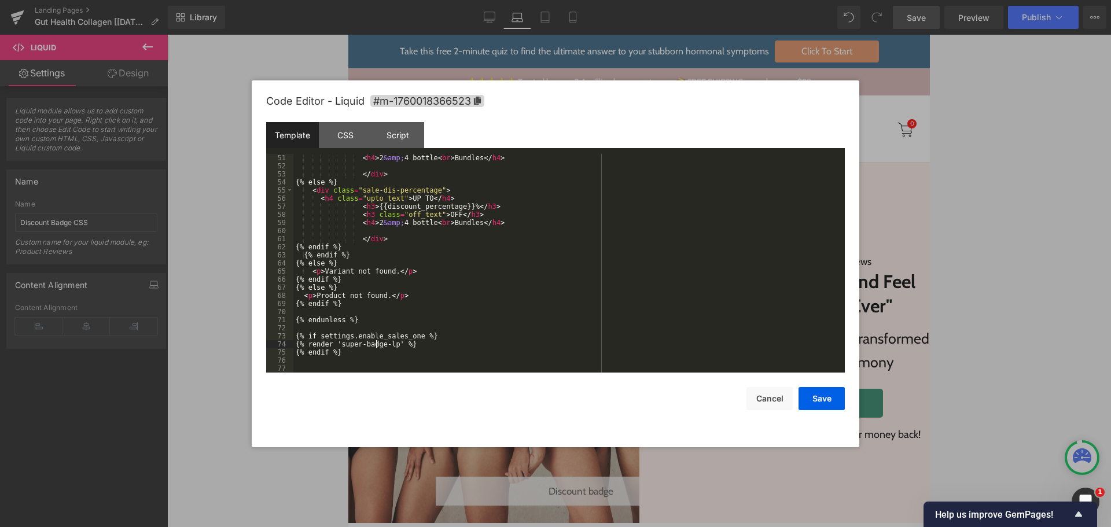
click at [377, 343] on div "< h4 > 2 &amp; 4 bottle < br > Bundles </ h4 > </ div > {% else %} < div class …" at bounding box center [566, 271] width 547 height 235
drag, startPoint x: 389, startPoint y: 346, endPoint x: 338, endPoint y: 343, distance: 51.0
click at [338, 343] on div "< h4 > 2 &amp; 4 bottle < br > Bundles </ h4 > </ div > {% else %} < div class …" at bounding box center [566, 271] width 547 height 235
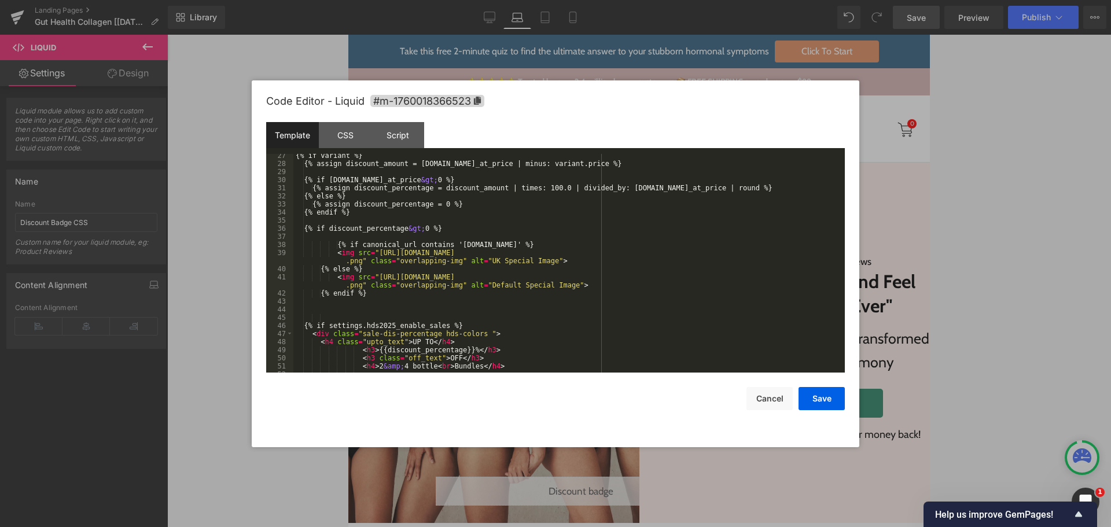
scroll to position [0, 0]
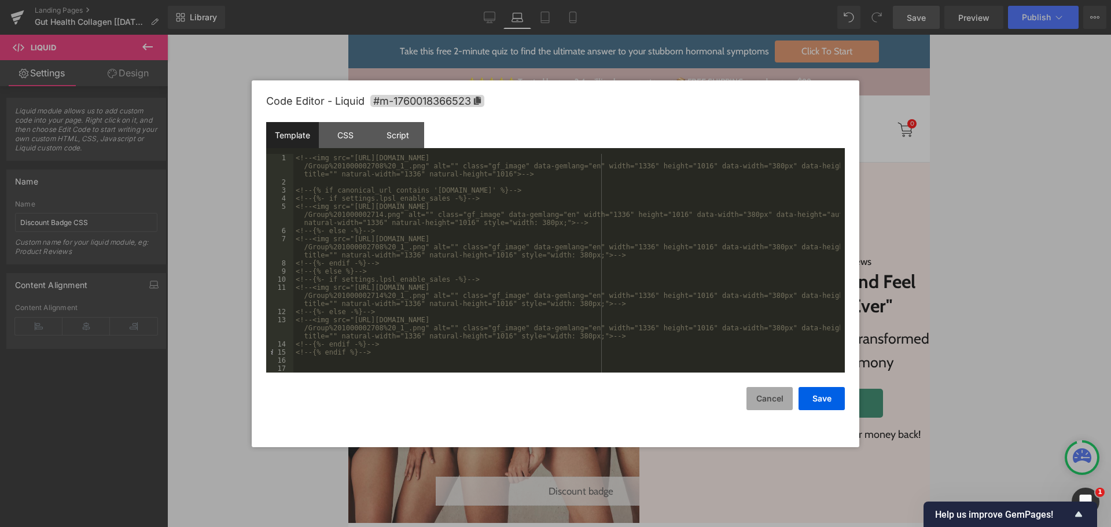
click at [768, 397] on button "Cancel" at bounding box center [769, 398] width 46 height 23
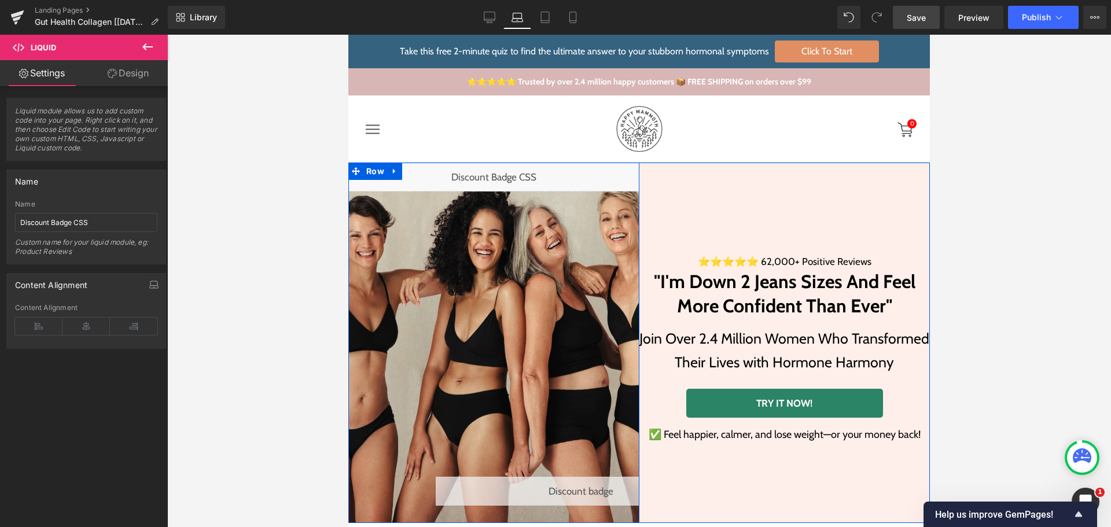
click at [507, 170] on div "Liquid" at bounding box center [493, 177] width 291 height 29
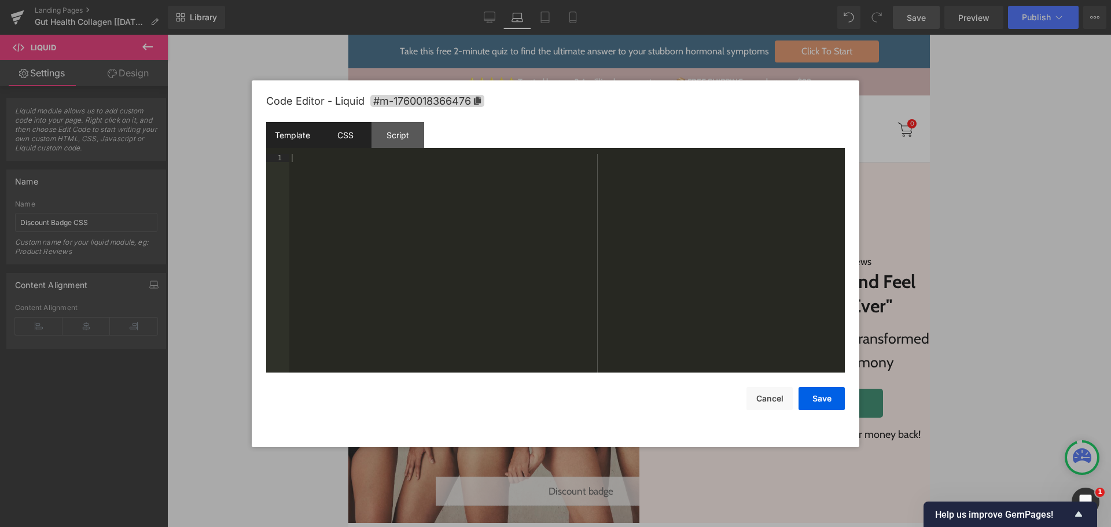
click at [342, 136] on div "CSS" at bounding box center [345, 135] width 53 height 26
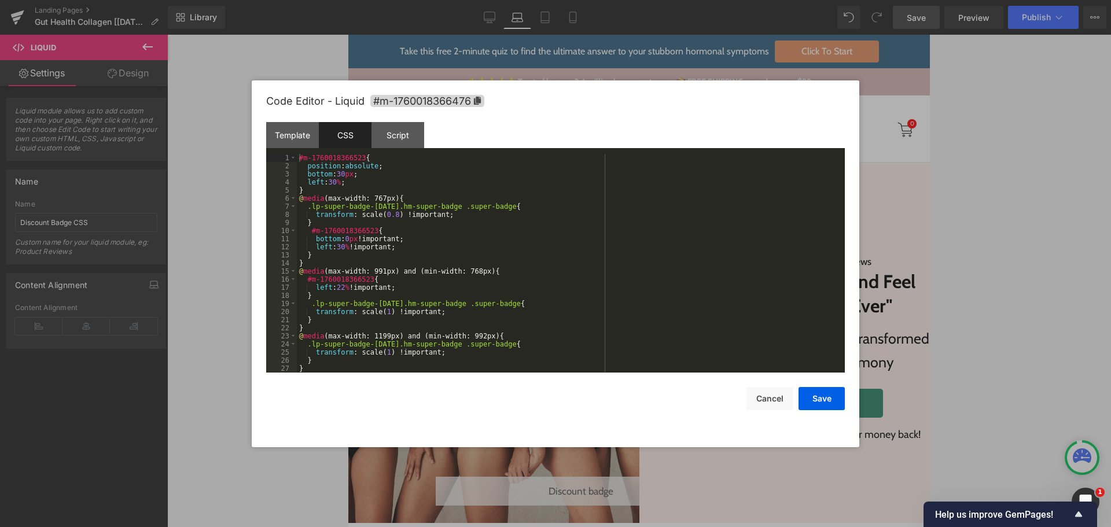
click at [342, 175] on div "#m-1760018366523 { position : absolute ; bottom : 30 px ; left : 30 % ; } @ med…" at bounding box center [568, 271] width 543 height 235
click at [333, 178] on div "#m-1760018366523 { position : absolute ; bottom : 30 px ; left : 30 % ; } @ med…" at bounding box center [568, 271] width 543 height 235
click at [823, 397] on button "Save" at bounding box center [821, 398] width 46 height 23
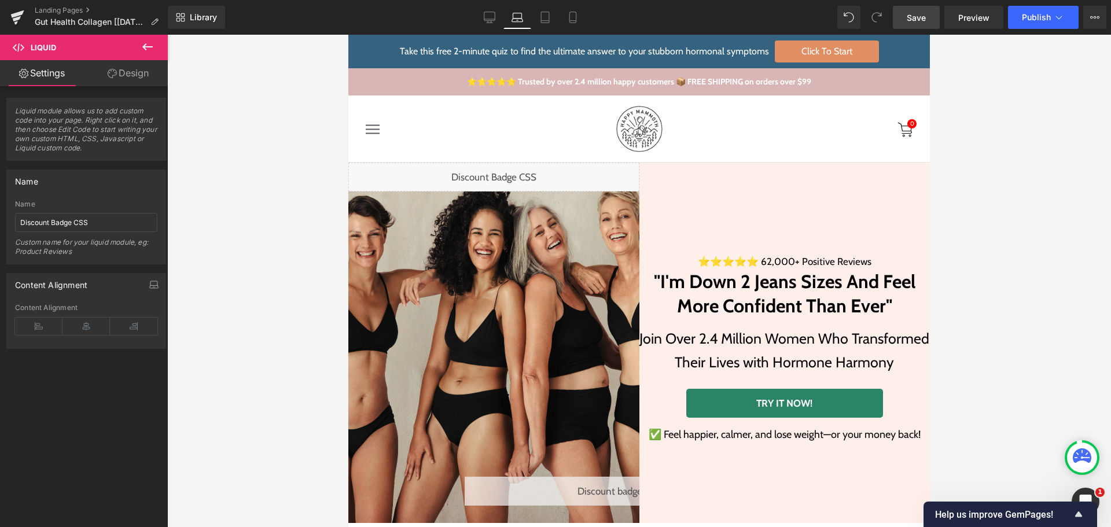
click at [921, 17] on span "Save" at bounding box center [916, 18] width 19 height 12
